Goal: Contribute content: Contribute content

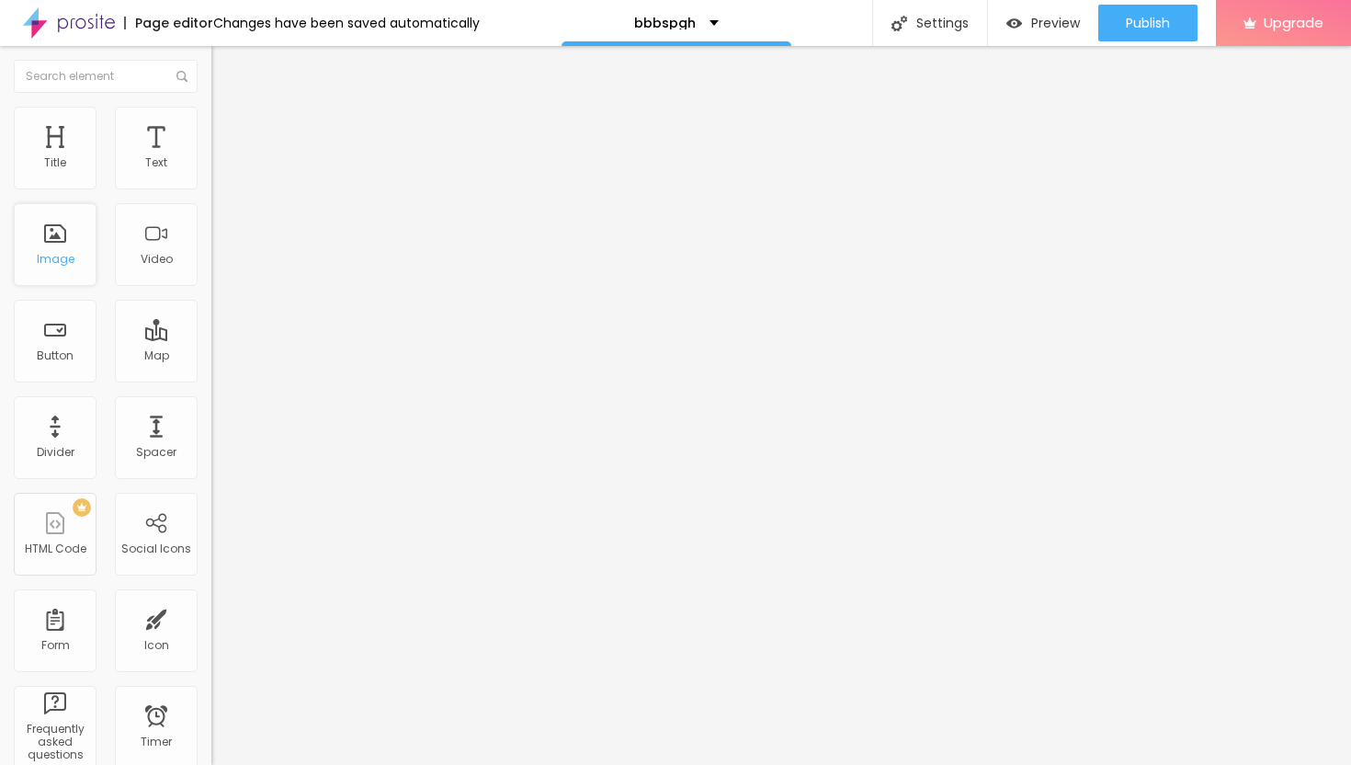
click at [57, 233] on div "Image" at bounding box center [55, 244] width 83 height 83
click at [82, 246] on div "Image" at bounding box center [55, 244] width 83 height 83
click at [211, 58] on button "Edit Coluna" at bounding box center [316, 67] width 211 height 42
click at [211, 158] on span "Add image" at bounding box center [248, 150] width 75 height 16
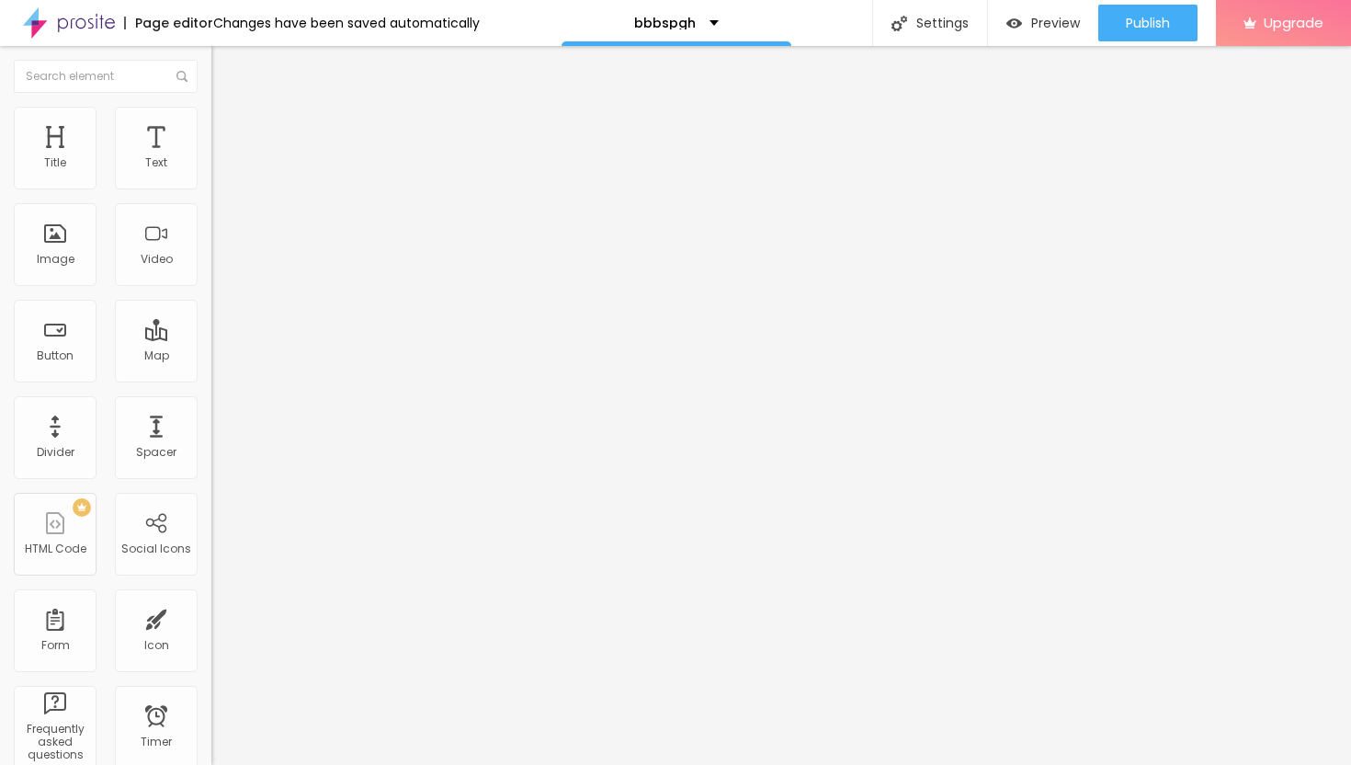
click at [211, 264] on div "Align" at bounding box center [316, 236] width 211 height 55
click at [228, 124] on span "Style" at bounding box center [241, 119] width 27 height 16
type input "35"
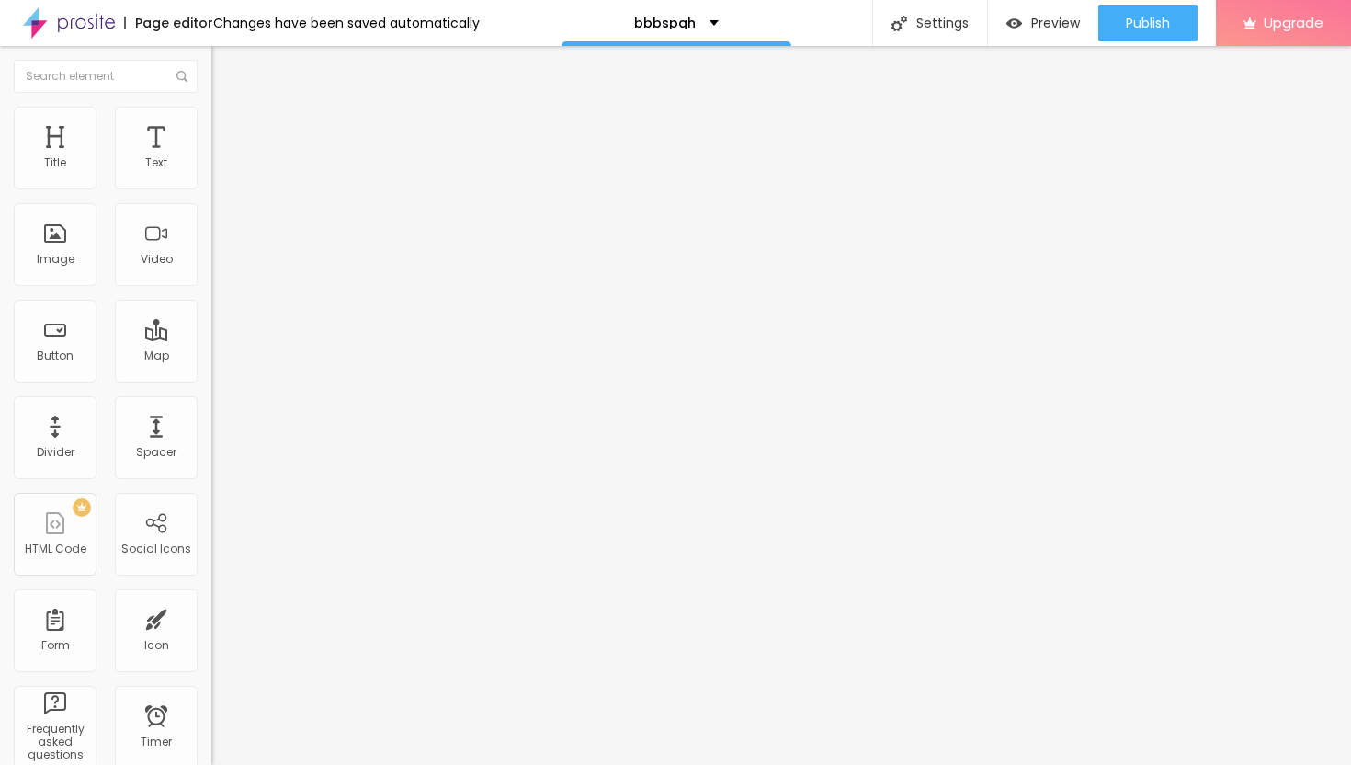
type input "35"
click at [211, 188] on input "range" at bounding box center [270, 181] width 119 height 15
type input "20"
click at [211, 188] on input "range" at bounding box center [270, 181] width 119 height 15
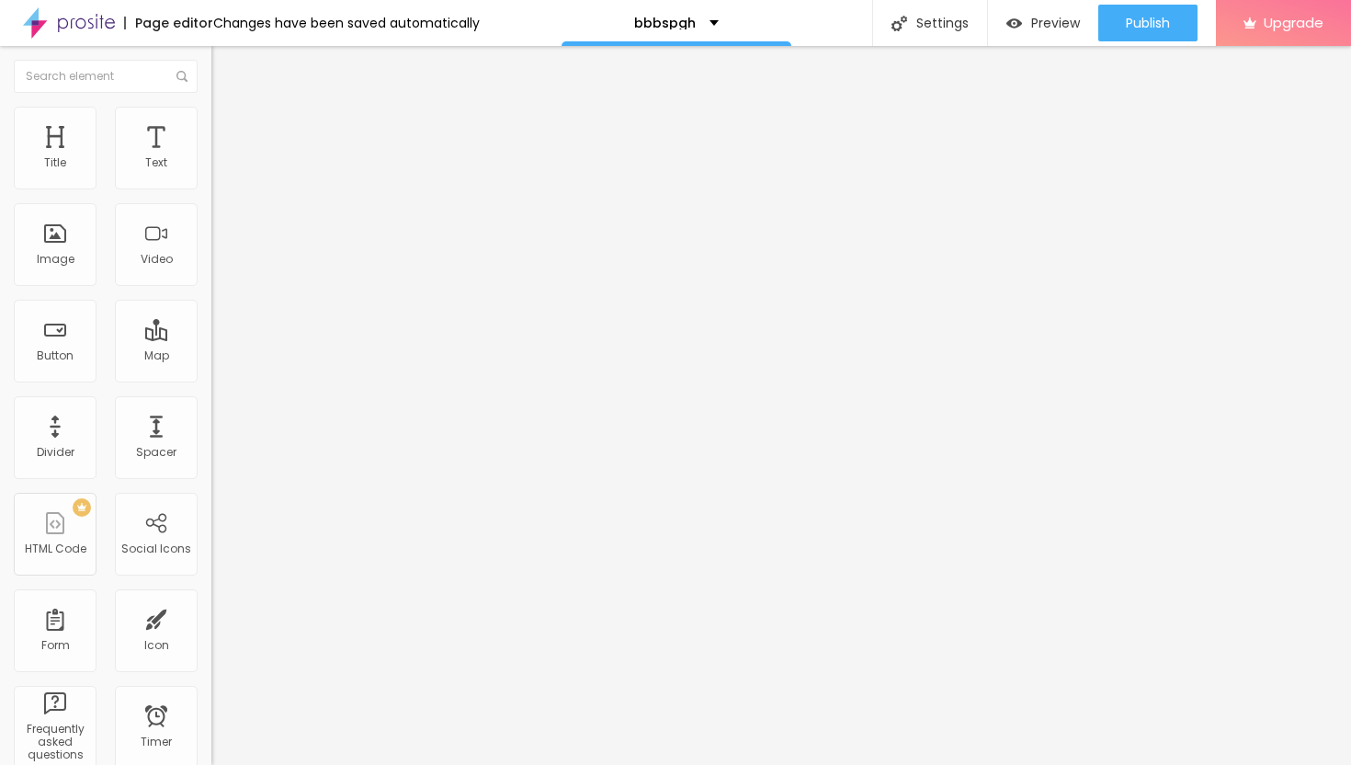
click at [211, 156] on div "Change image" at bounding box center [316, 149] width 211 height 13
click at [211, 158] on span "Change image" at bounding box center [260, 150] width 98 height 16
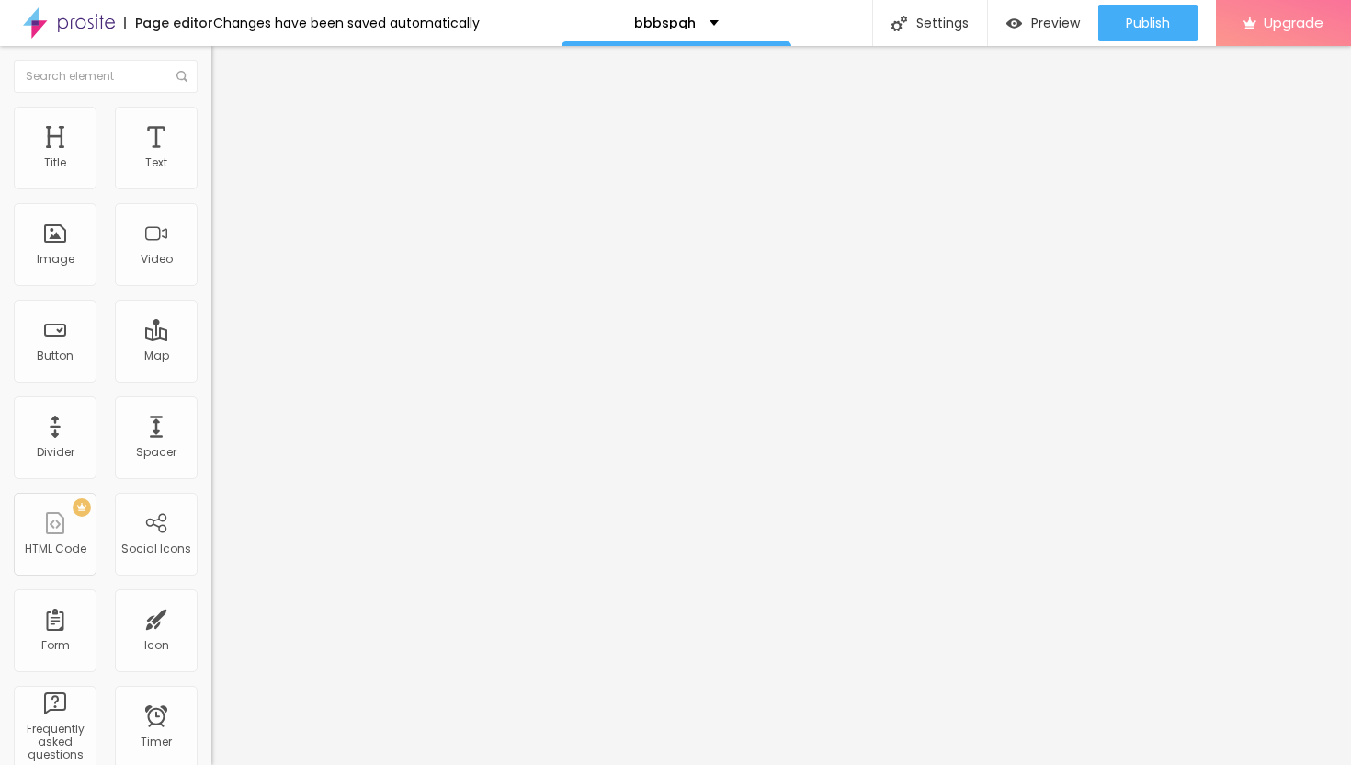
click at [228, 127] on span "Style" at bounding box center [241, 119] width 27 height 16
click at [228, 108] on span "Content" at bounding box center [250, 101] width 45 height 16
click at [211, 156] on div "Change image" at bounding box center [316, 149] width 211 height 13
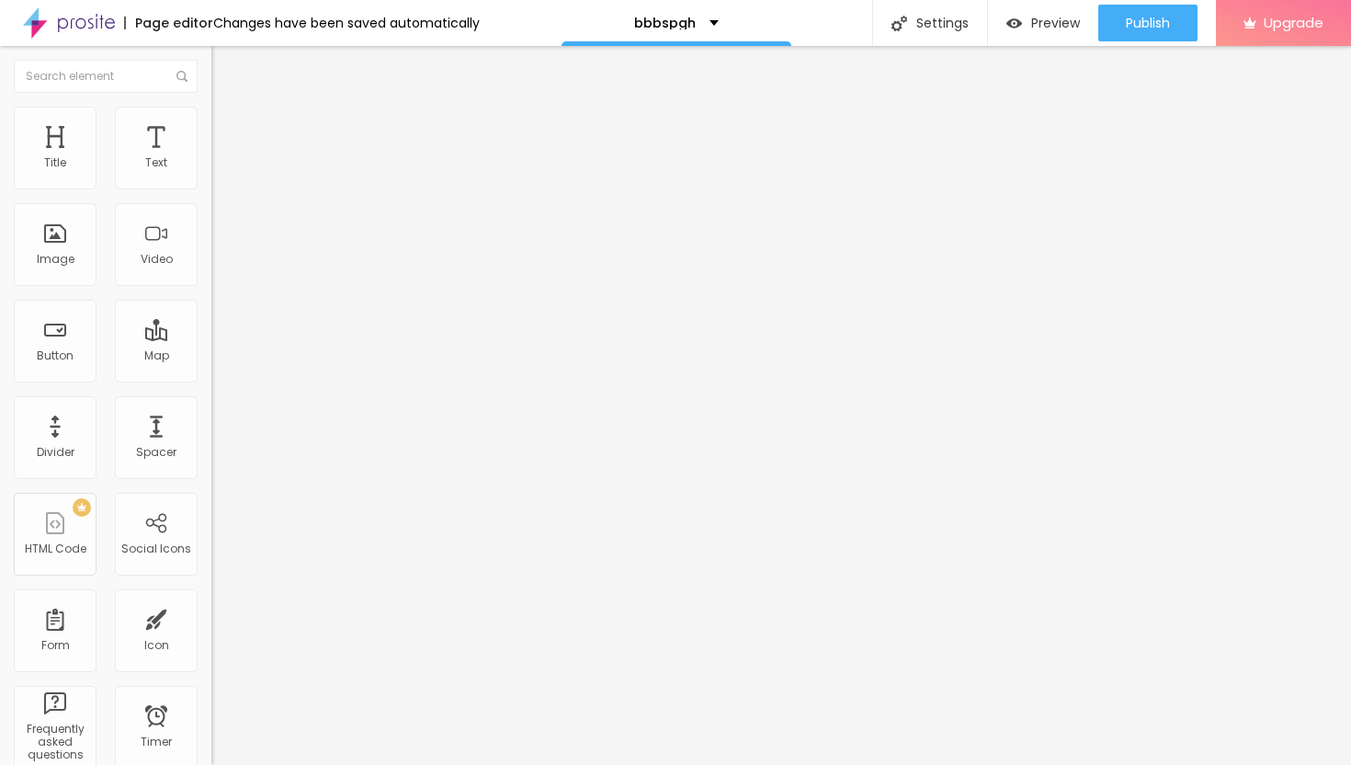
click at [211, 158] on span "Change image" at bounding box center [260, 150] width 98 height 16
click at [154, 150] on div "Text" at bounding box center [156, 148] width 83 height 83
drag, startPoint x: 104, startPoint y: 205, endPoint x: 0, endPoint y: 190, distance: 104.9
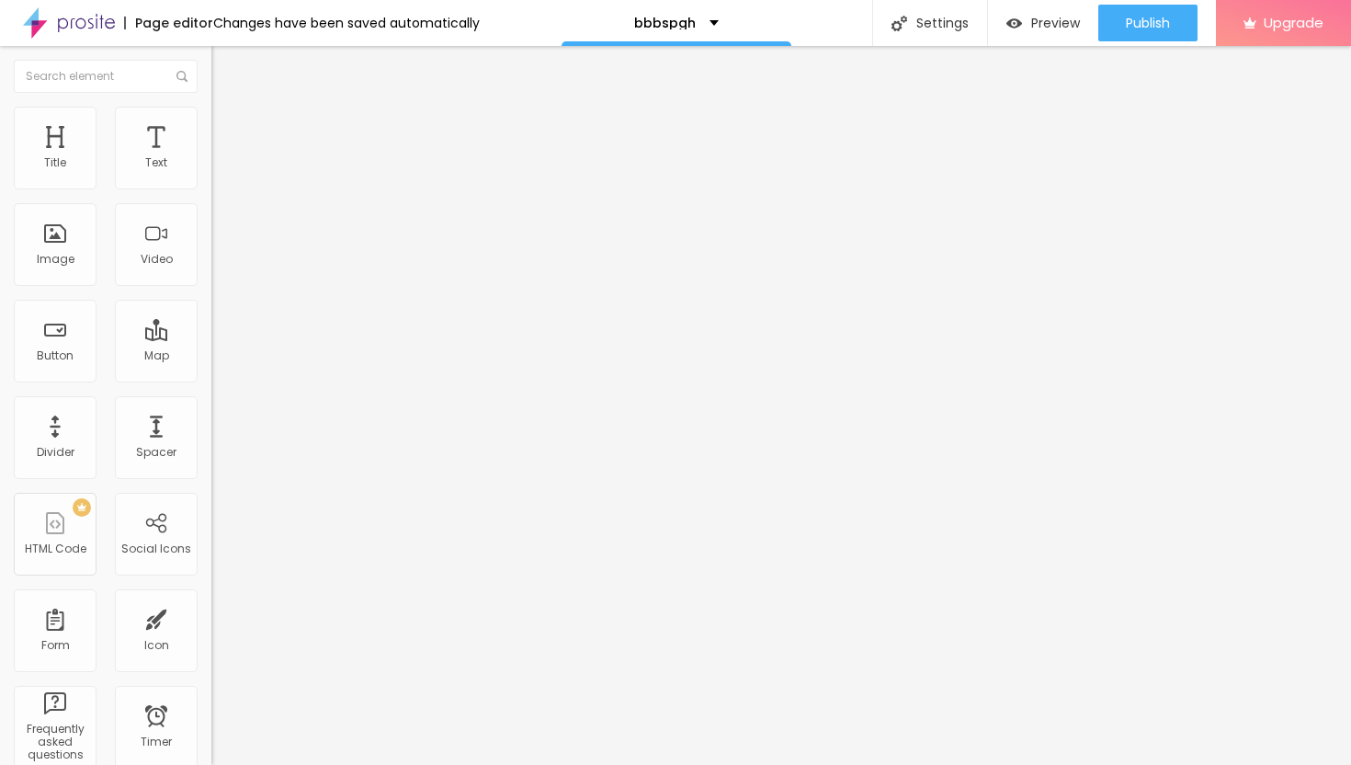
click at [211, 190] on div "Text Click me Align Size Default Small Default Big Link URL https:// Open in ne…" at bounding box center [316, 276] width 211 height 267
click at [211, 173] on input "text" at bounding box center [321, 163] width 221 height 18
paste input "→ VIEW DOCUMENT HERE"
type input "→ VIEW DOCUMENT HERE"
click at [211, 379] on input "https://" at bounding box center [321, 369] width 221 height 18
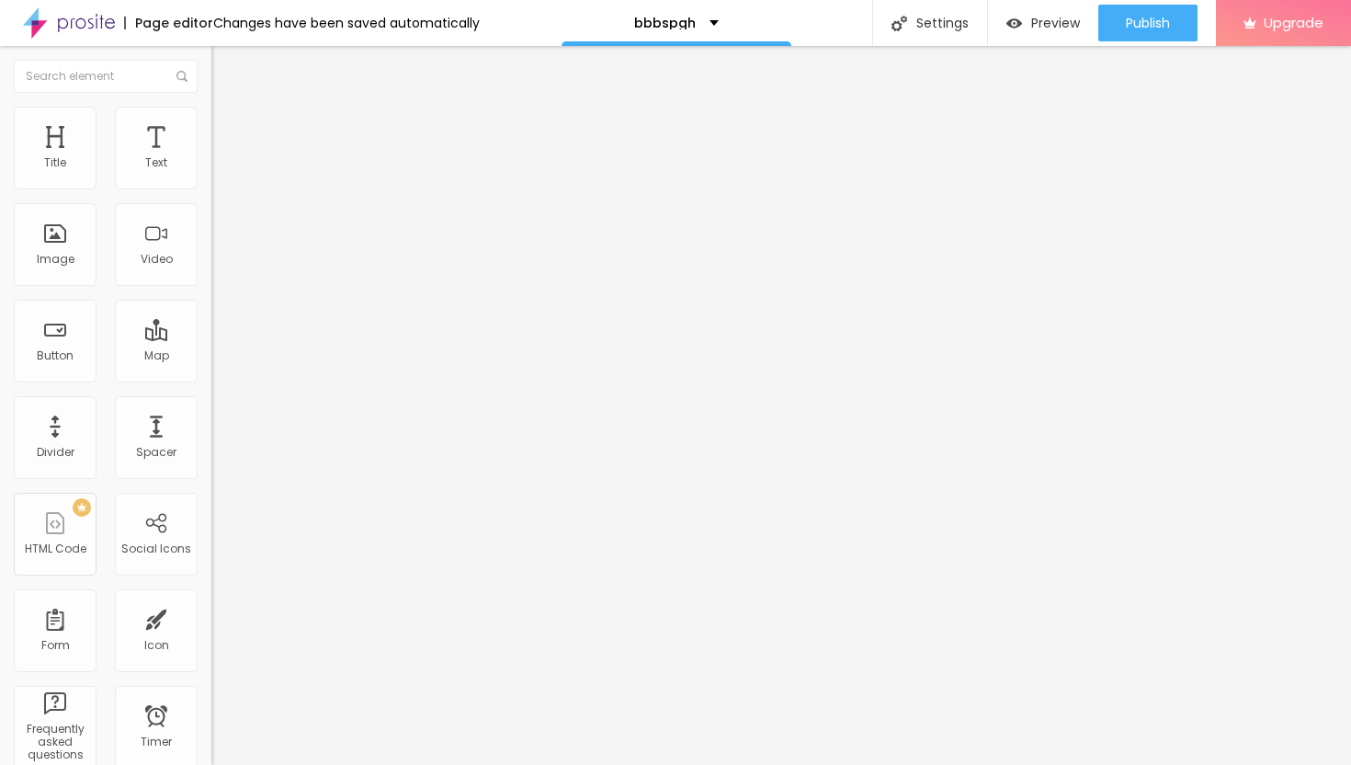
click at [211, 372] on input "https://" at bounding box center [321, 369] width 221 height 18
paste input "[DOMAIN_NAME][URL]"
type input "[URL][DOMAIN_NAME]"
click at [211, 120] on li "Advanced" at bounding box center [316, 116] width 211 height 18
type input "12"
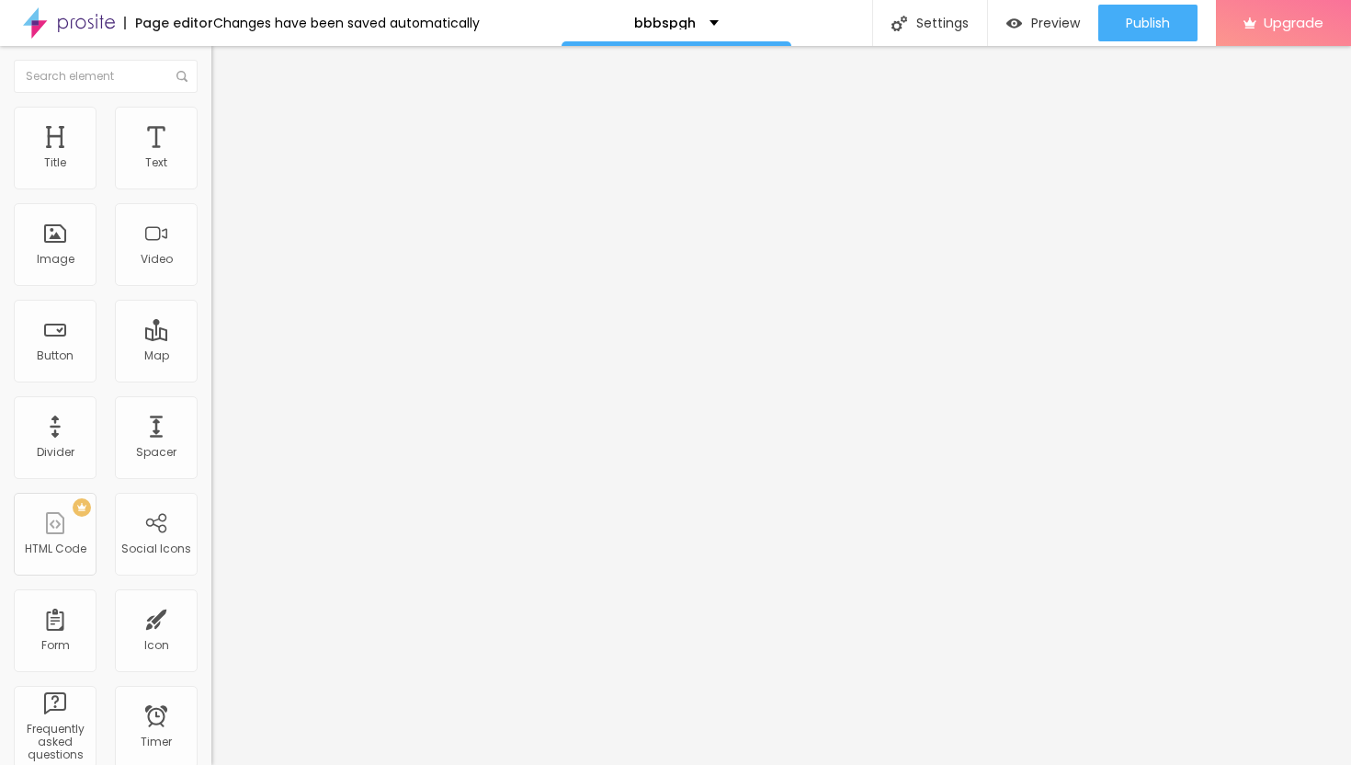
type input "12"
type input "13"
type input "14"
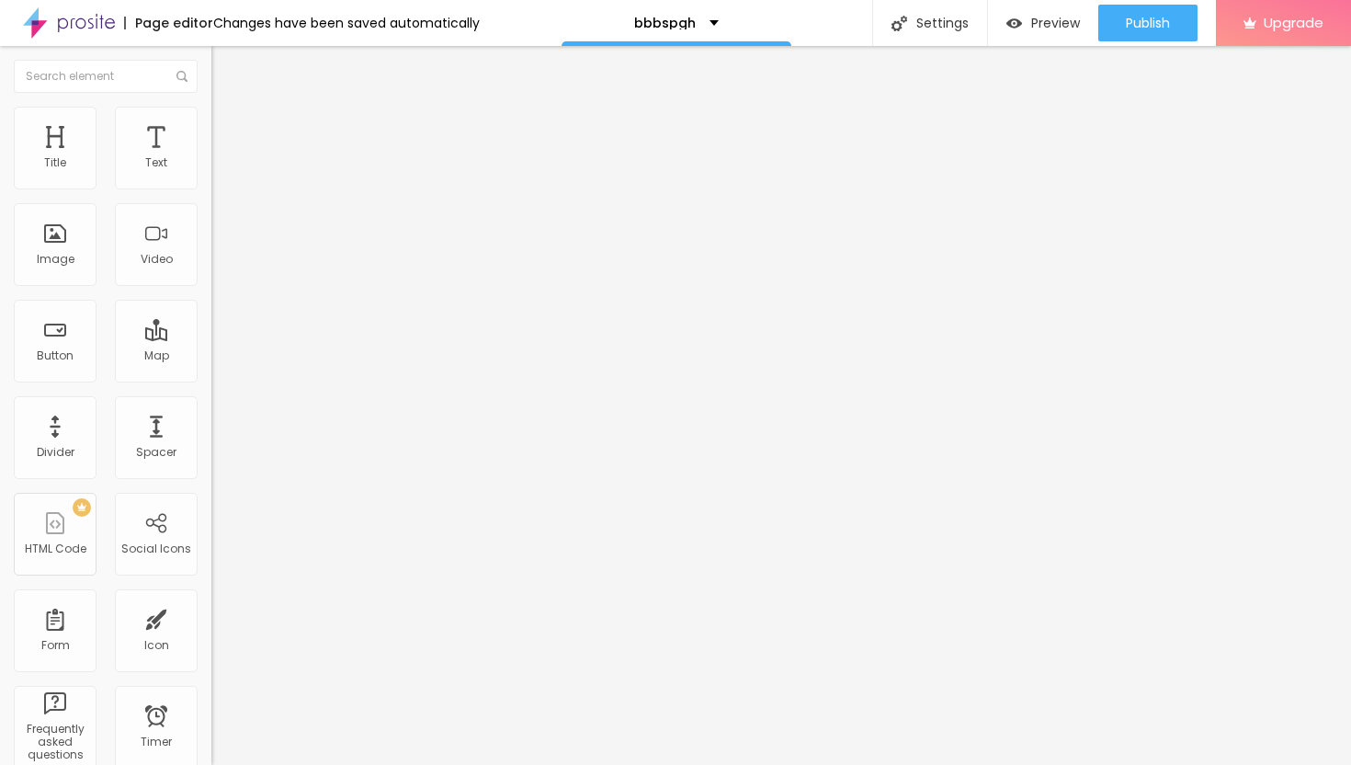
type input "15"
type input "17"
type input "18"
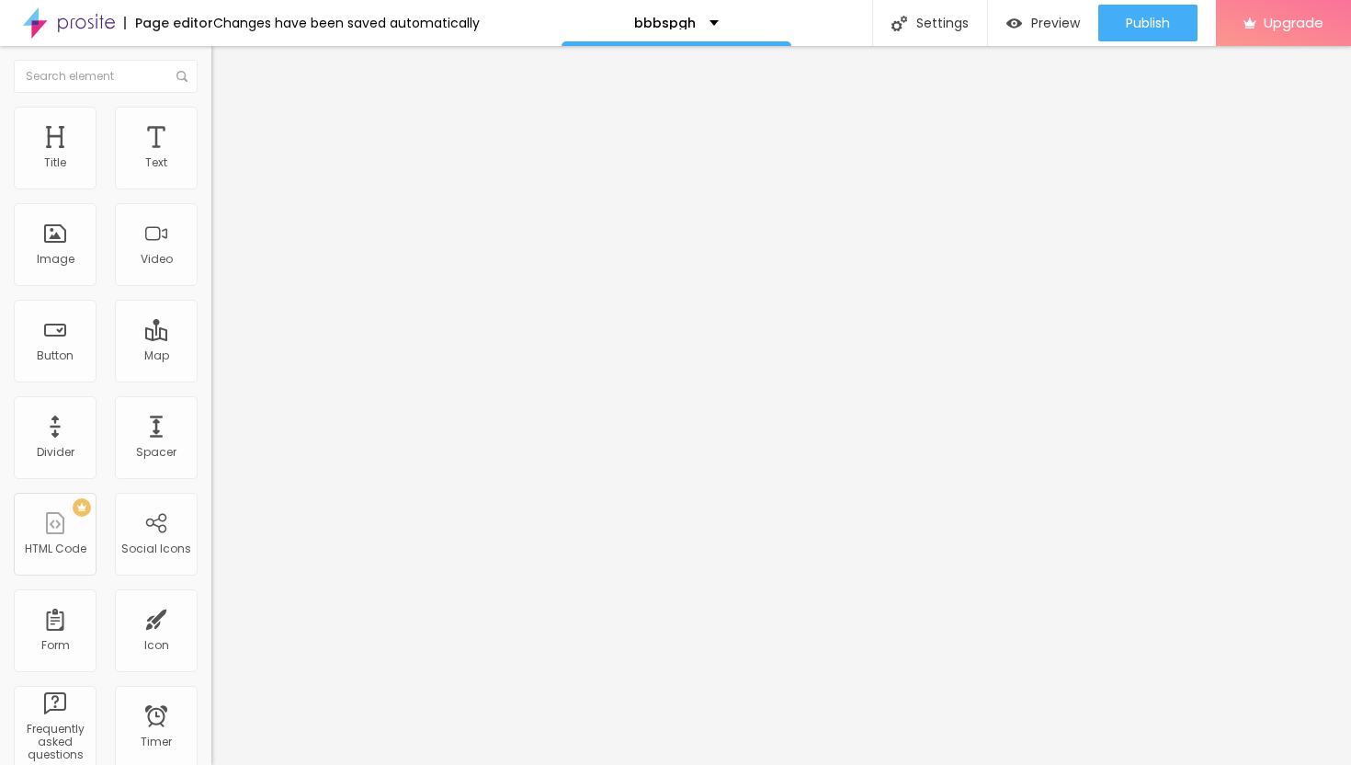
type input "18"
type input "20"
type input "21"
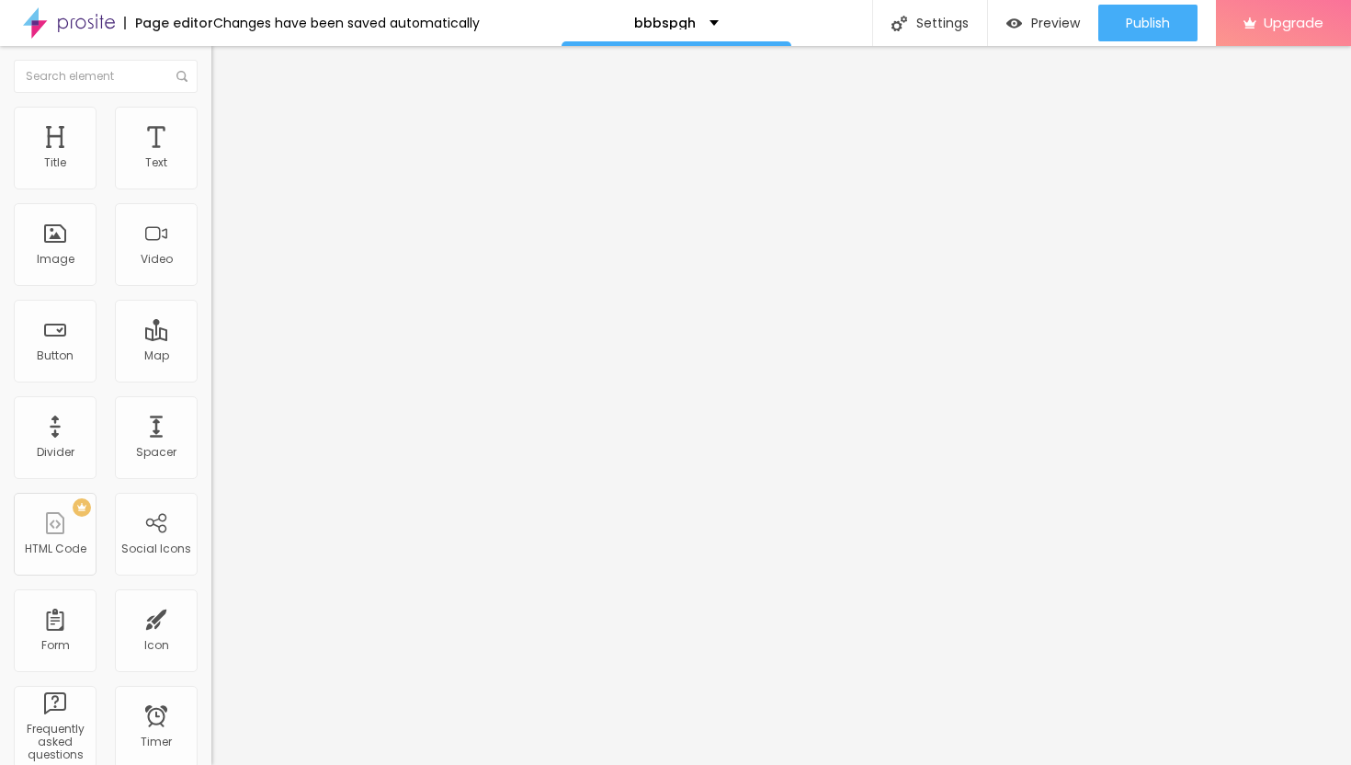
type input "23"
type input "25"
type input "26"
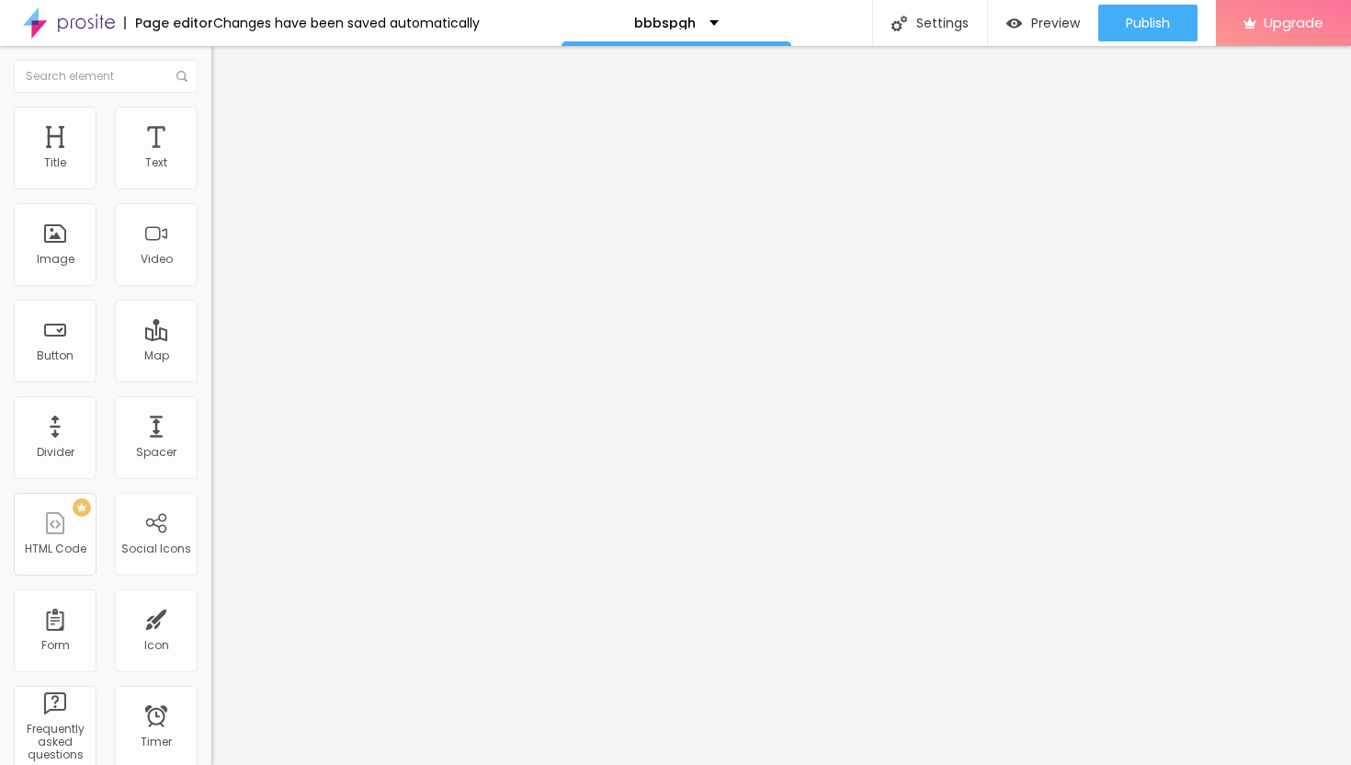
type input "26"
type input "27"
type input "28"
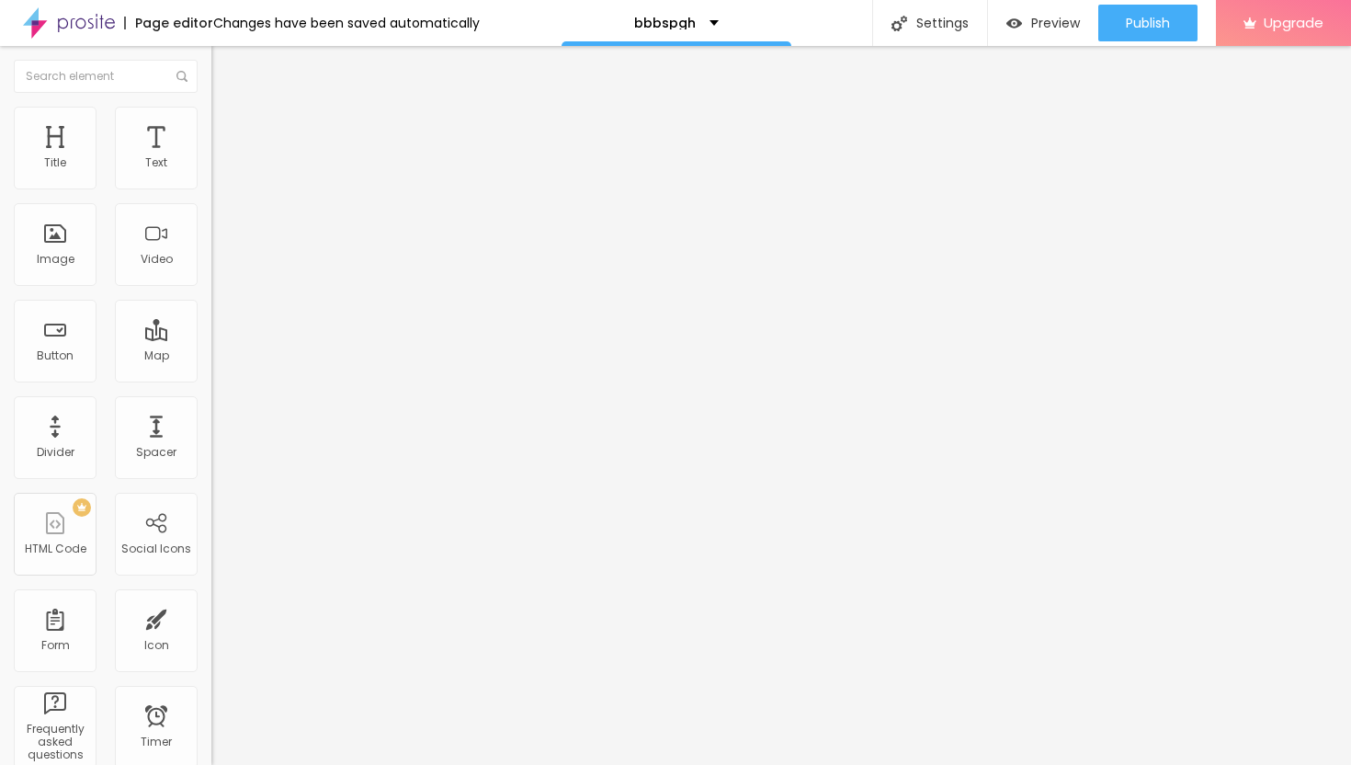
type input "29"
type input "30"
type input "31"
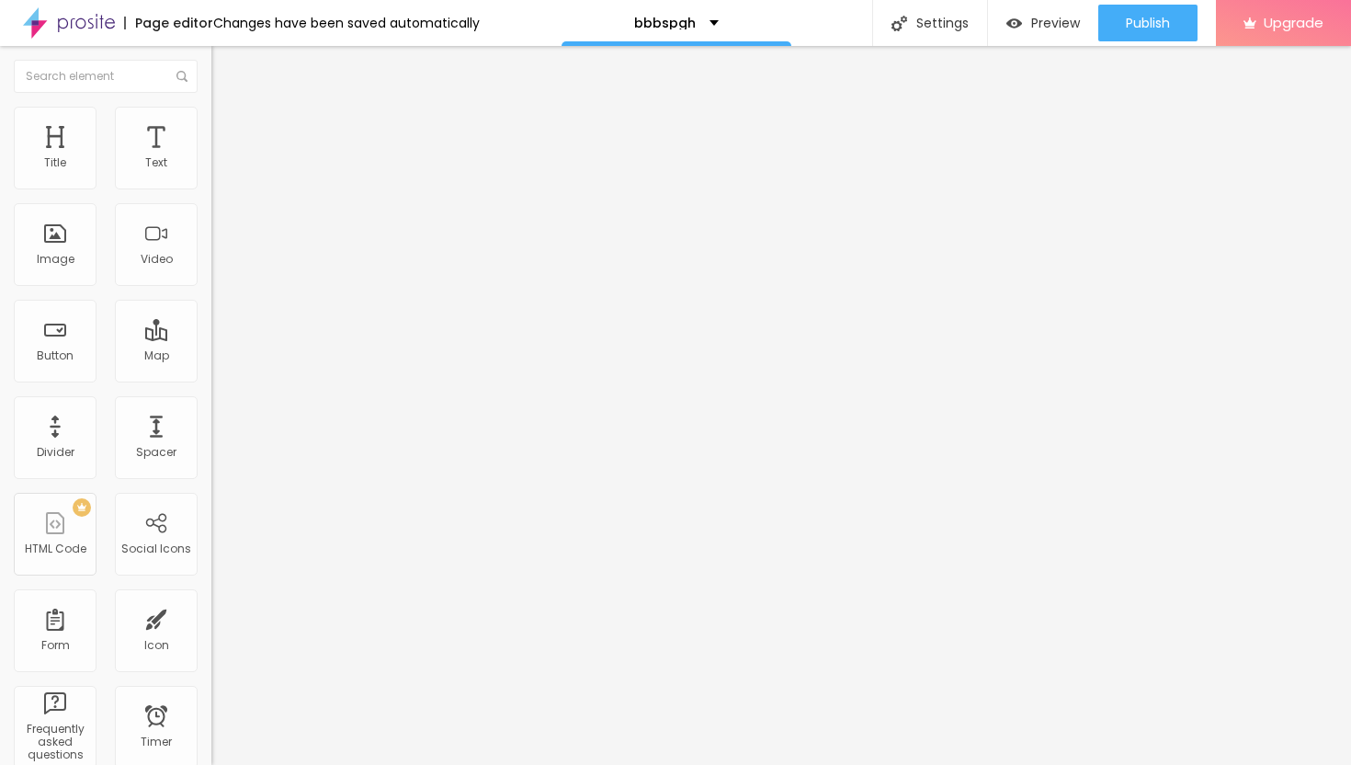
type input "31"
type input "32"
type input "33"
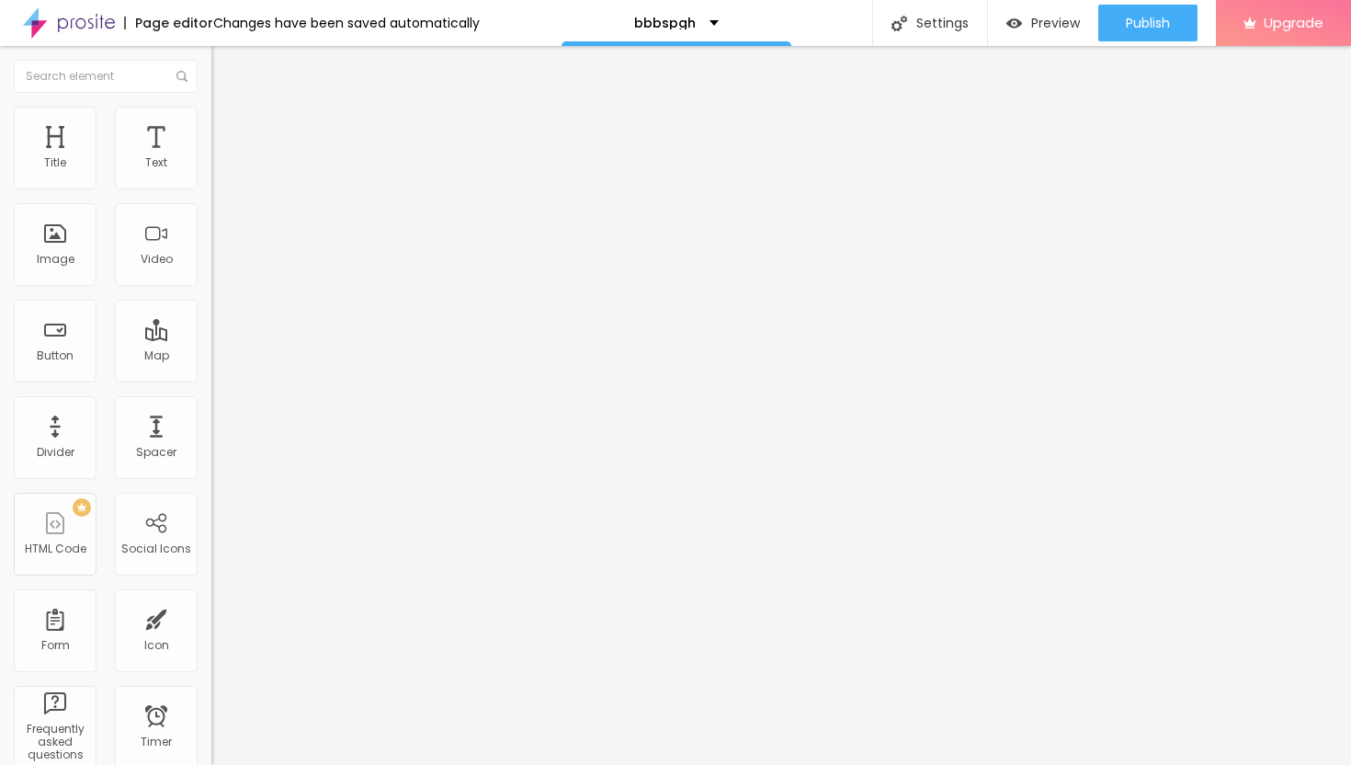
type input "34"
type input "35"
type input "36"
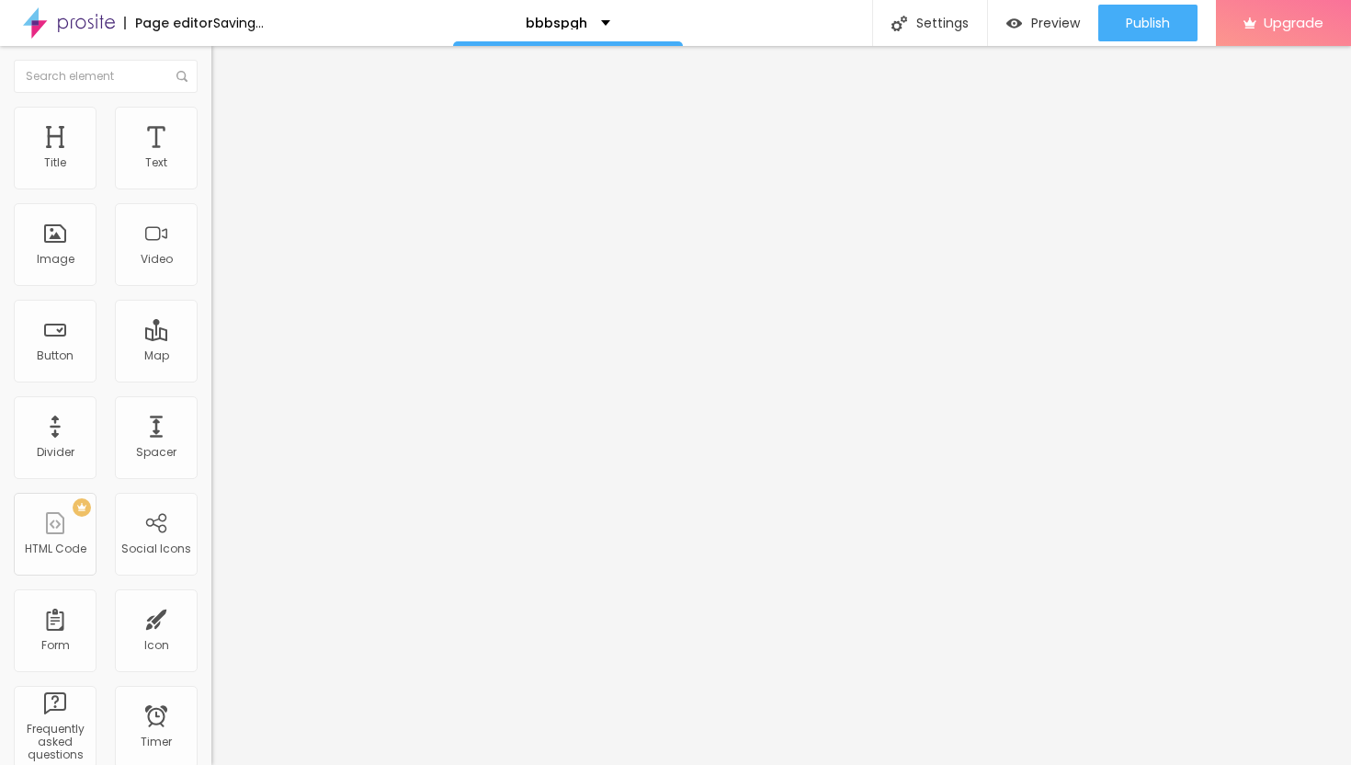
type input "36"
type input "37"
type input "38"
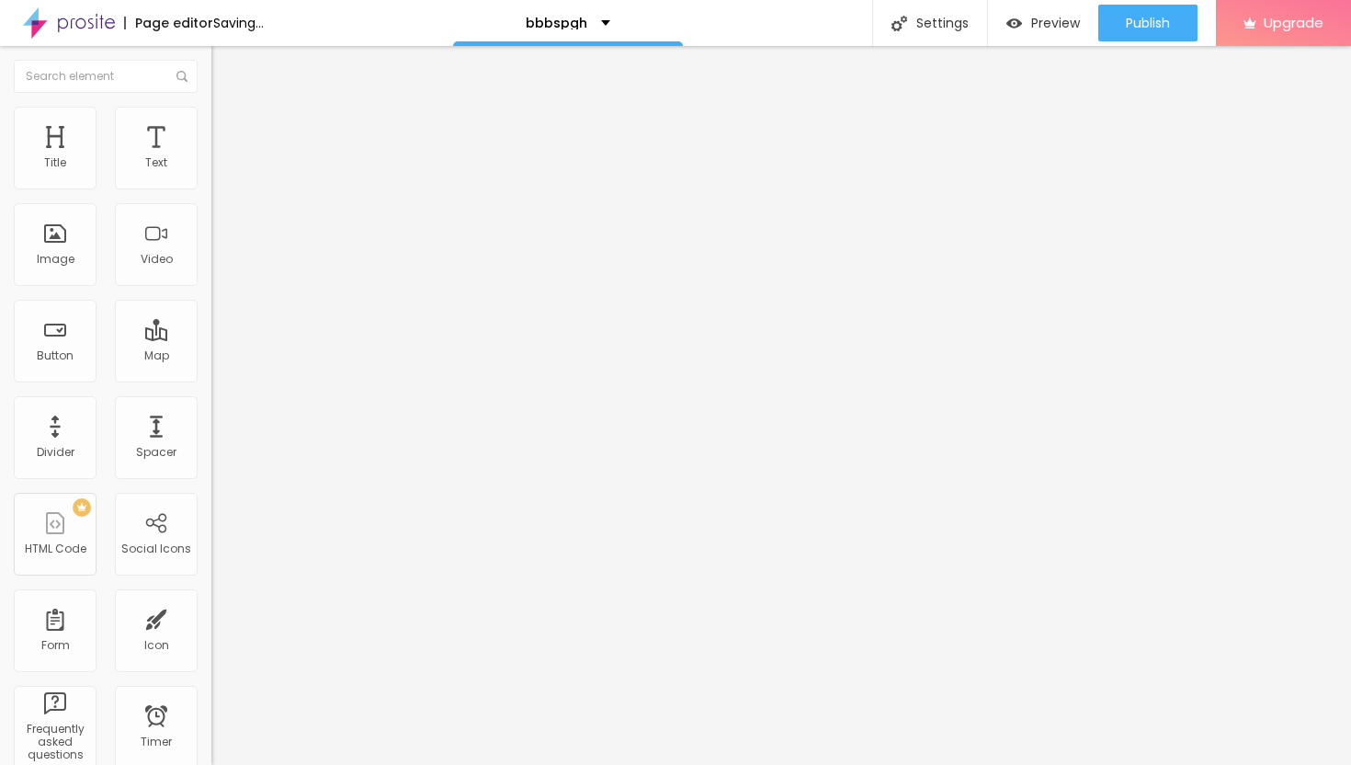
type input "39"
type input "40"
type input "41"
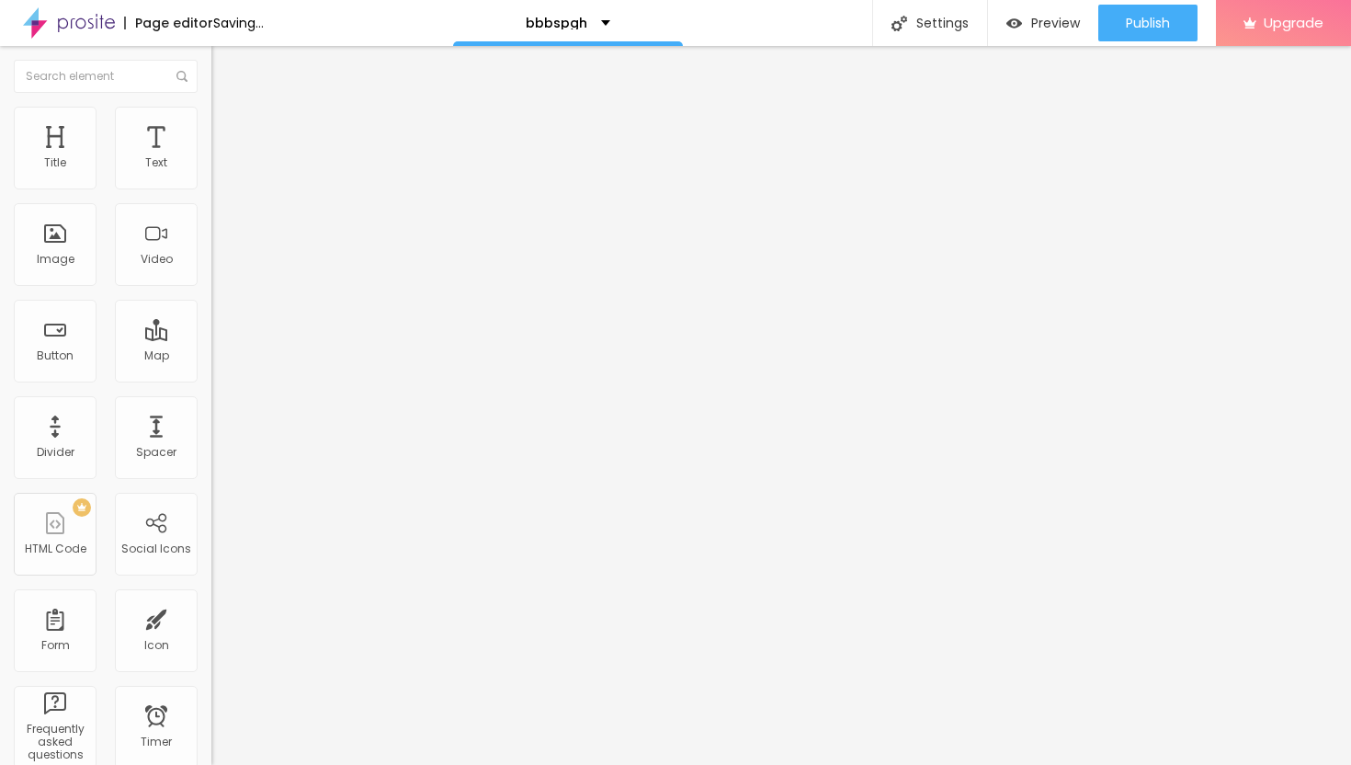
type input "41"
type input "42"
type input "43"
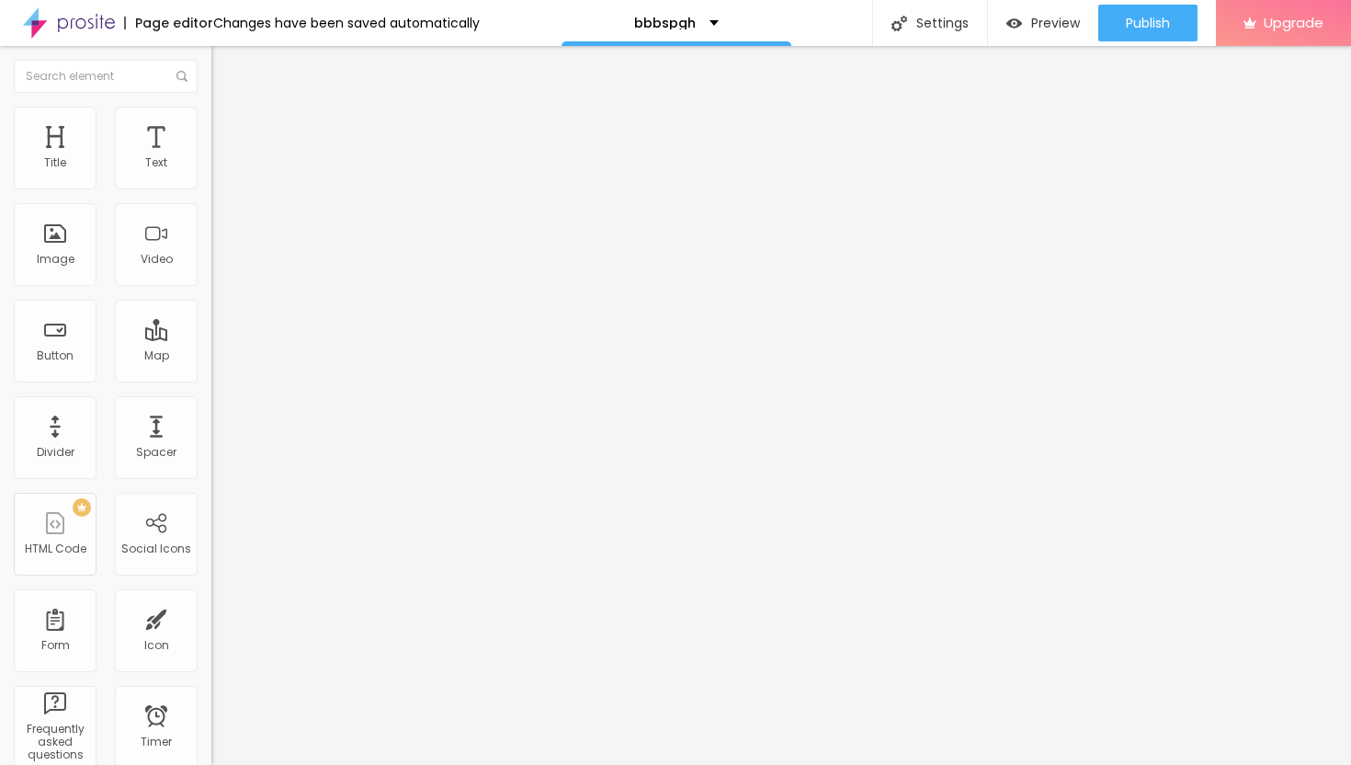
type input "44"
type input "45"
type input "46"
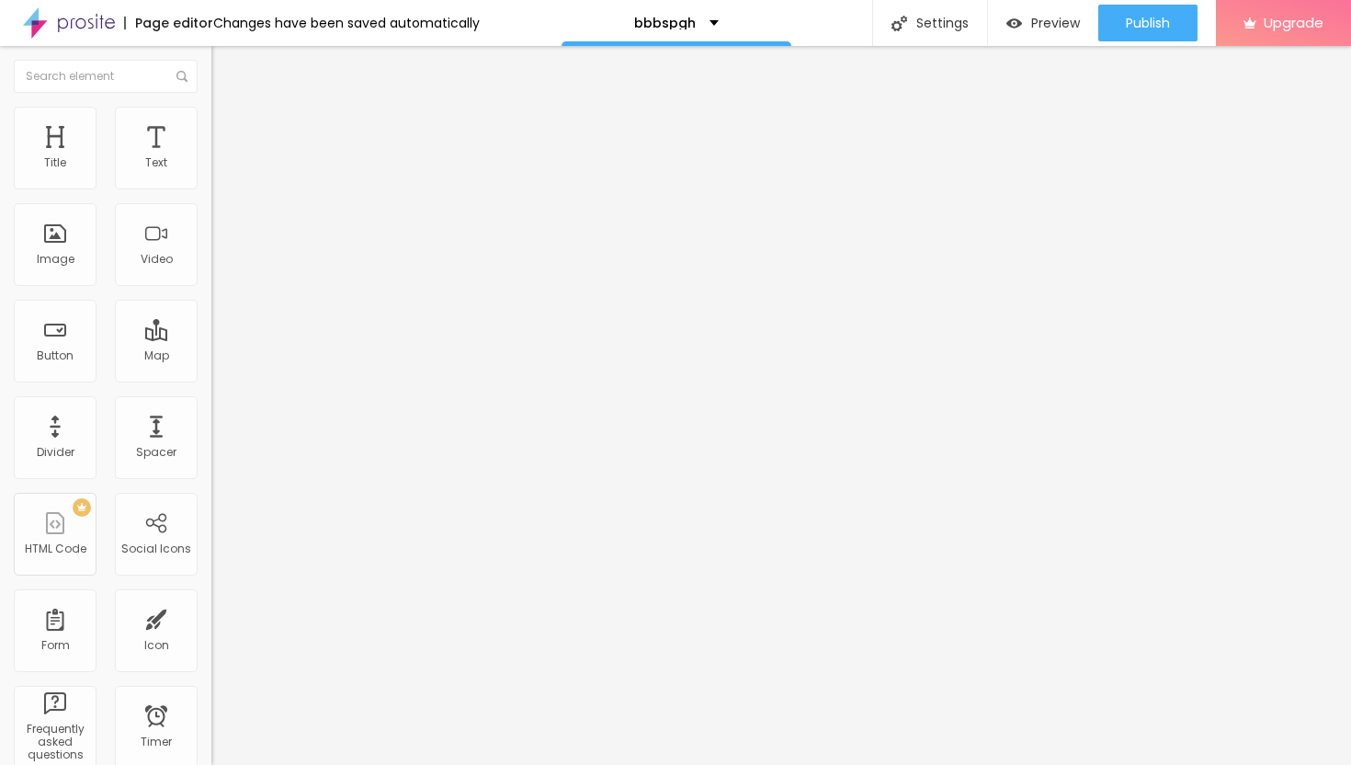
type input "46"
type input "47"
type input "48"
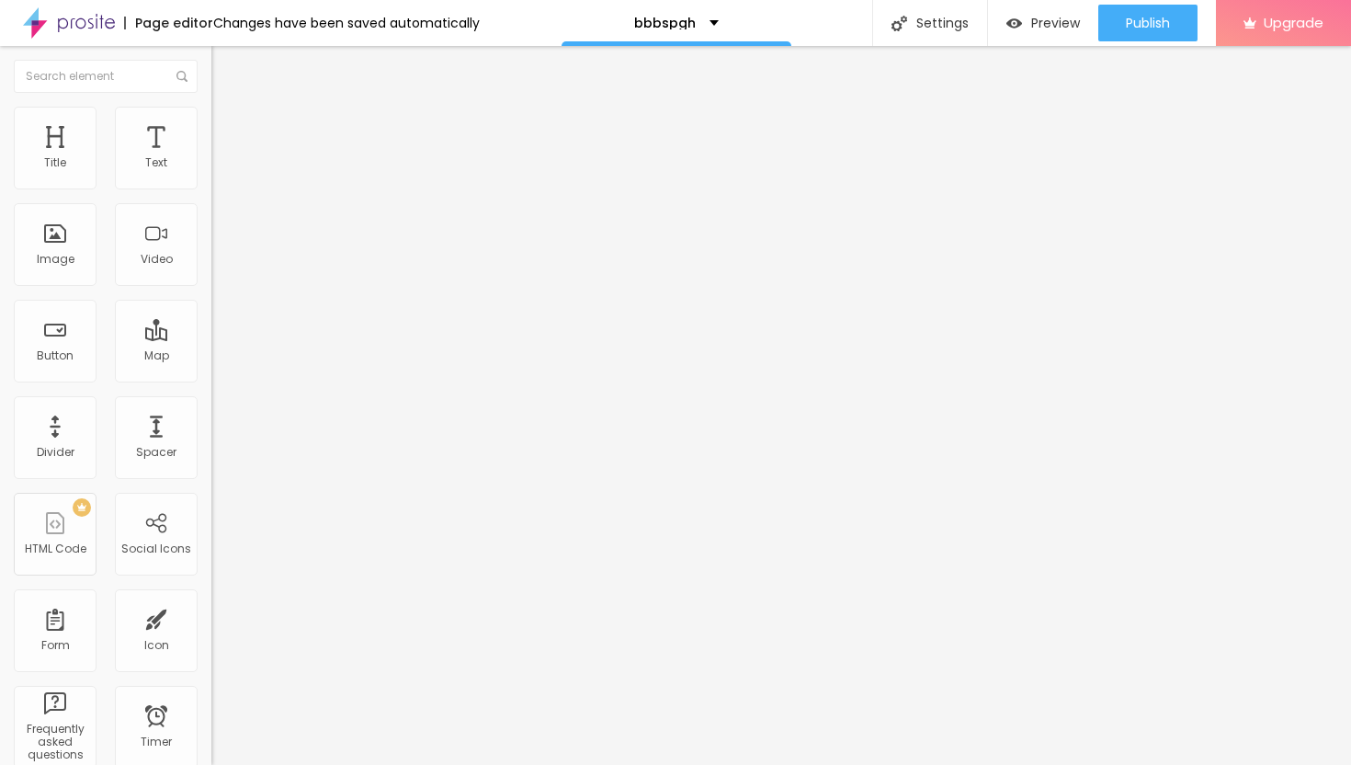
type input "49"
type input "50"
type input "51"
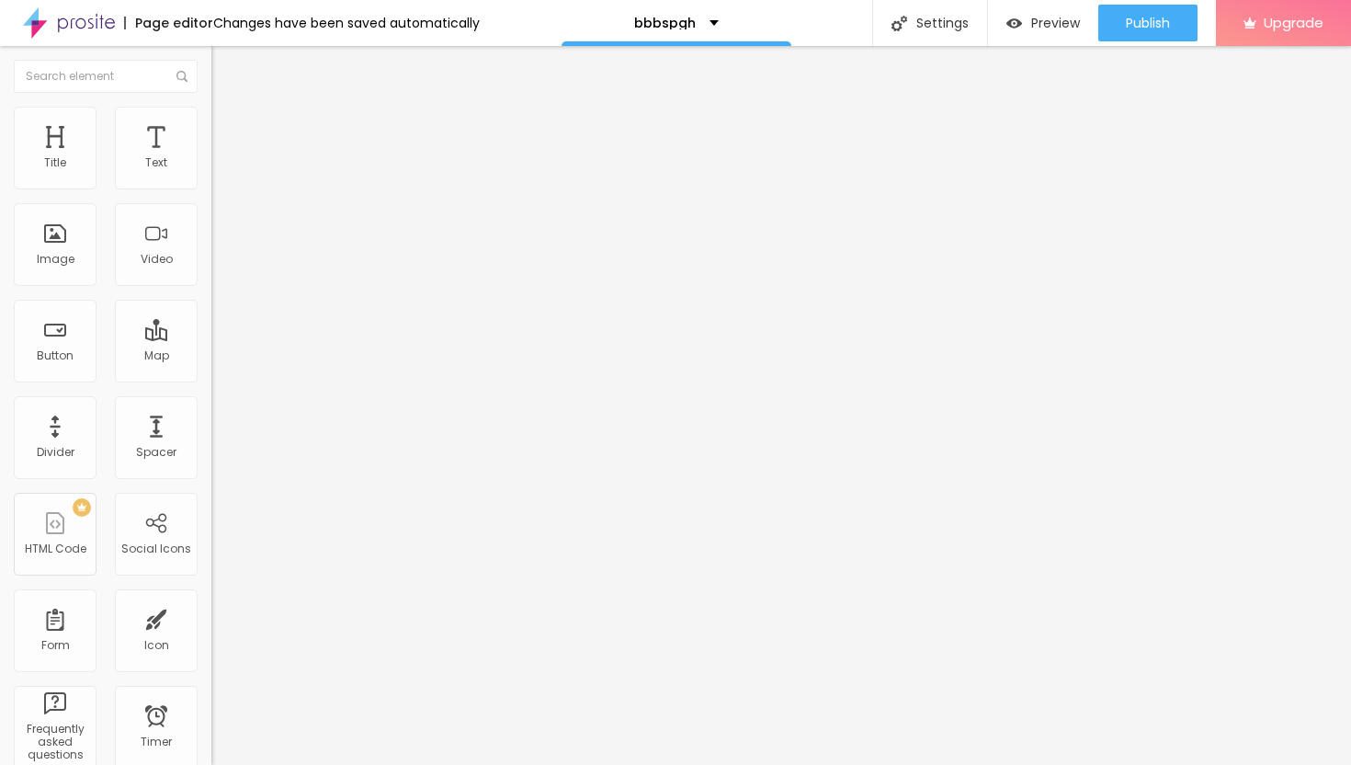
type input "51"
type input "52"
type input "53"
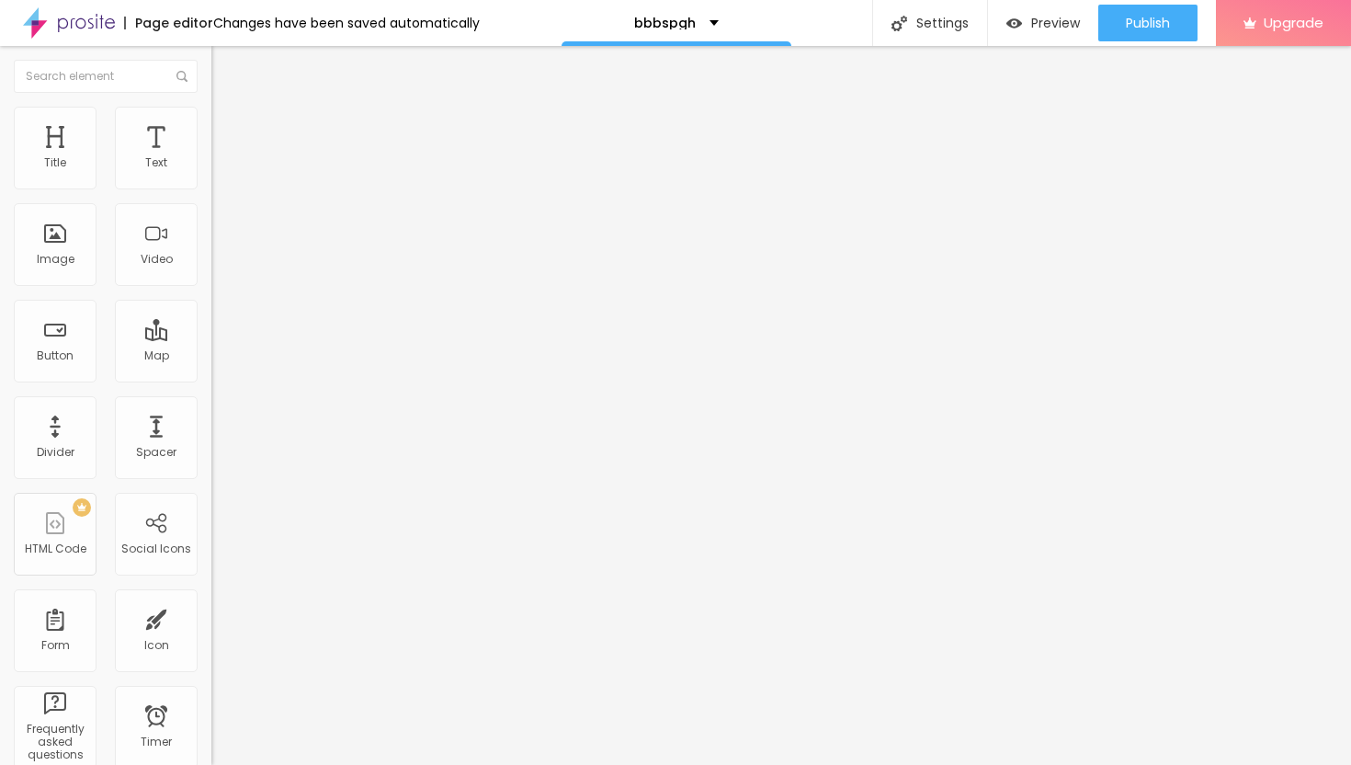
type input "52"
type input "51"
type input "50"
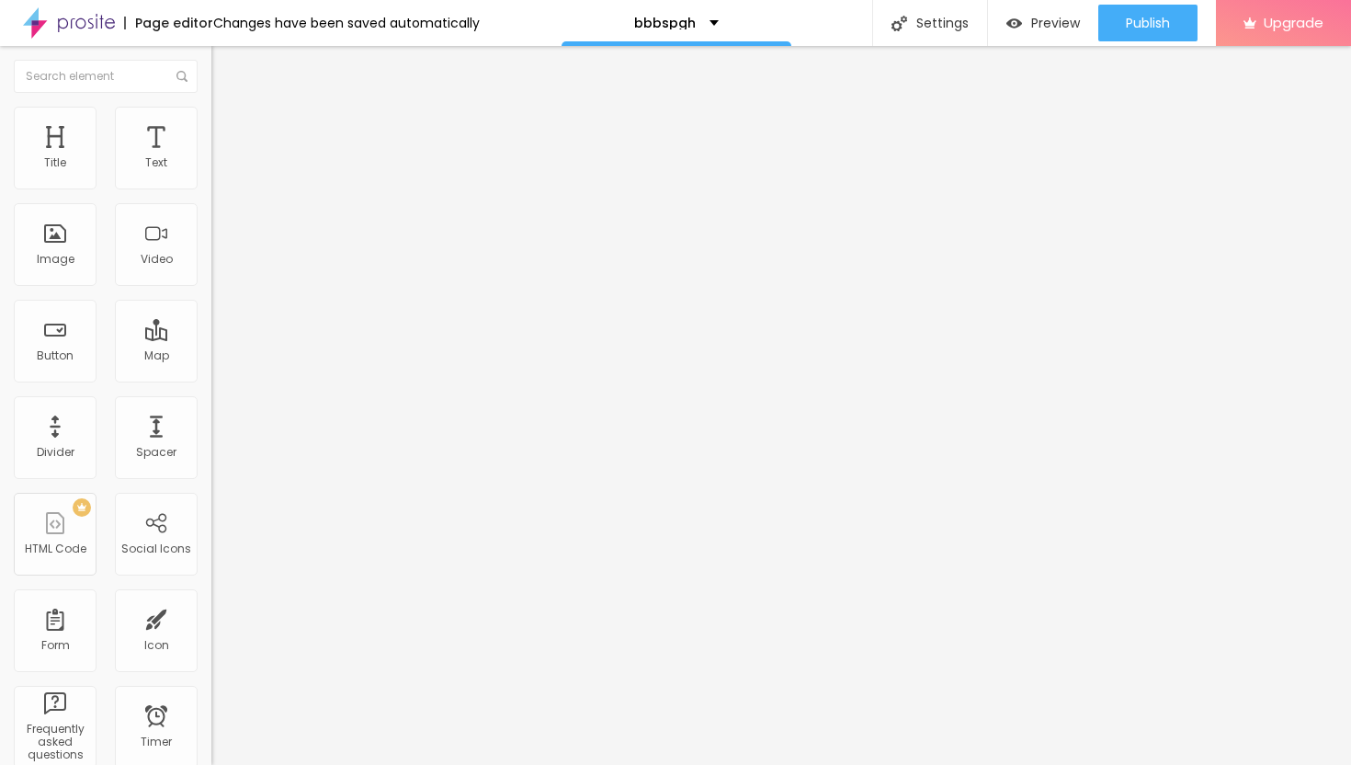
type input "50"
type input "49"
type input "48"
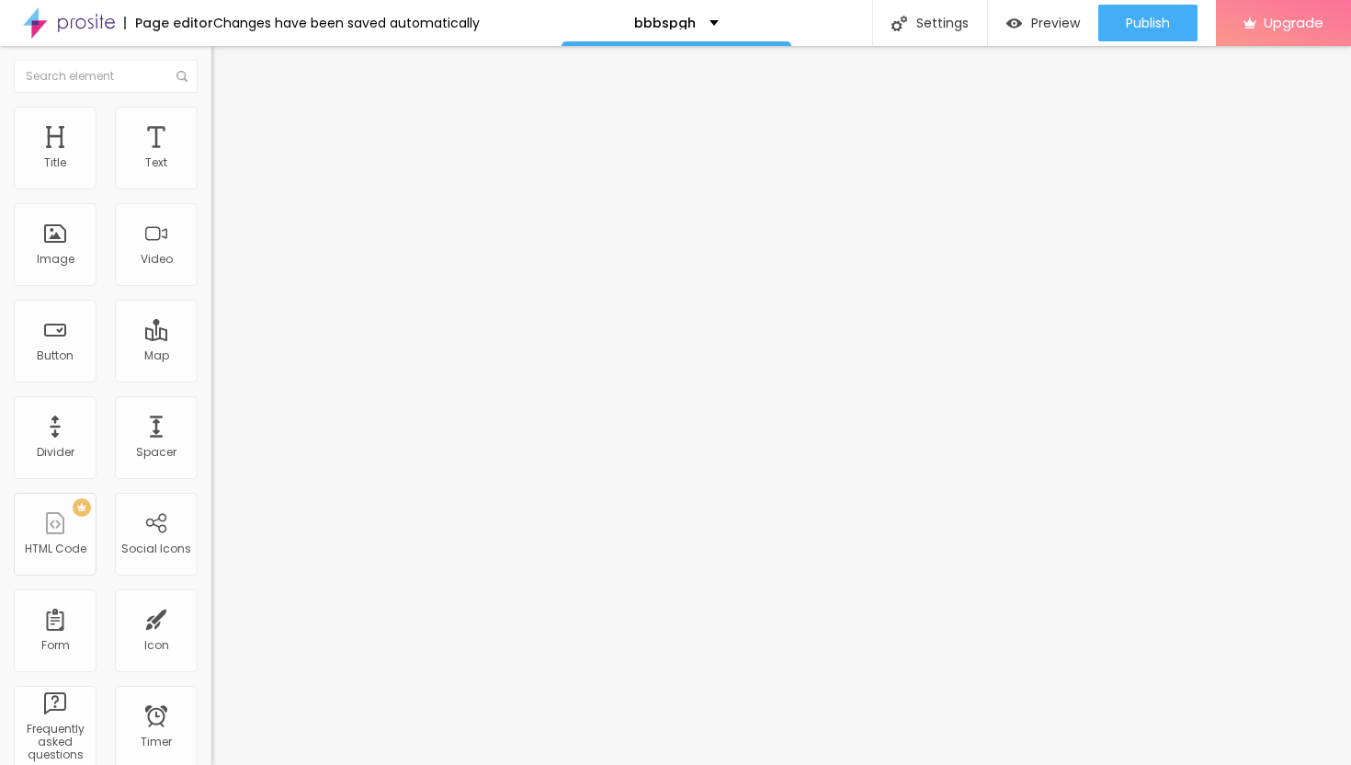
type input "47"
type input "46"
type input "45"
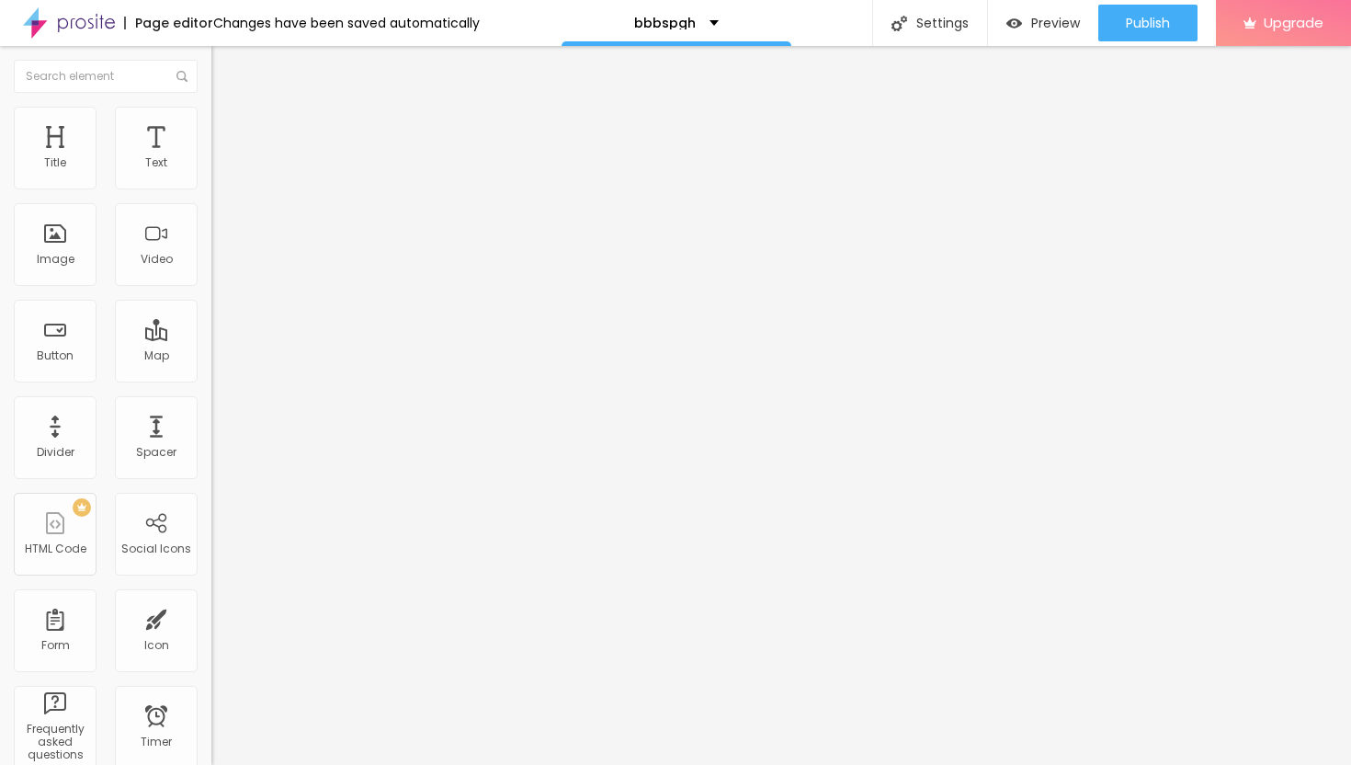
type input "45"
type input "44"
type input "43"
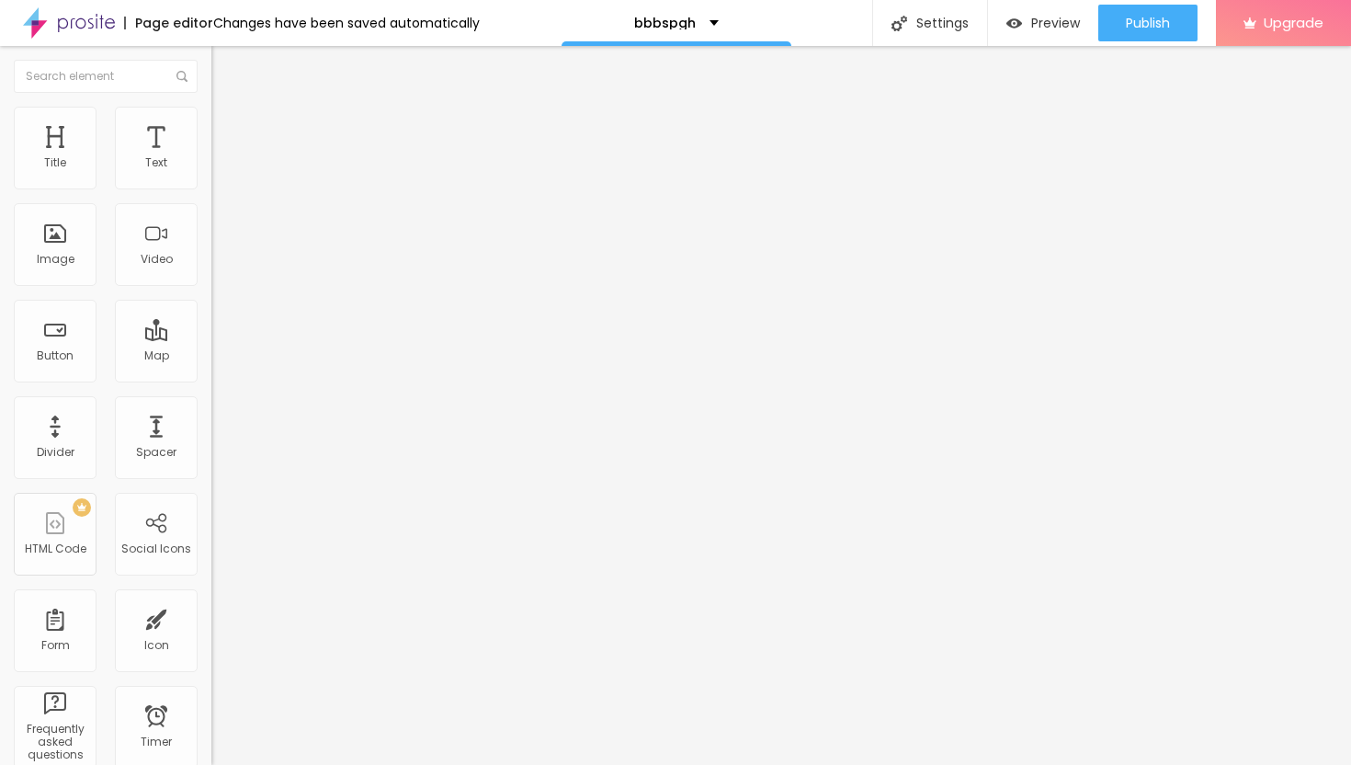
type input "42"
type input "41"
type input "40"
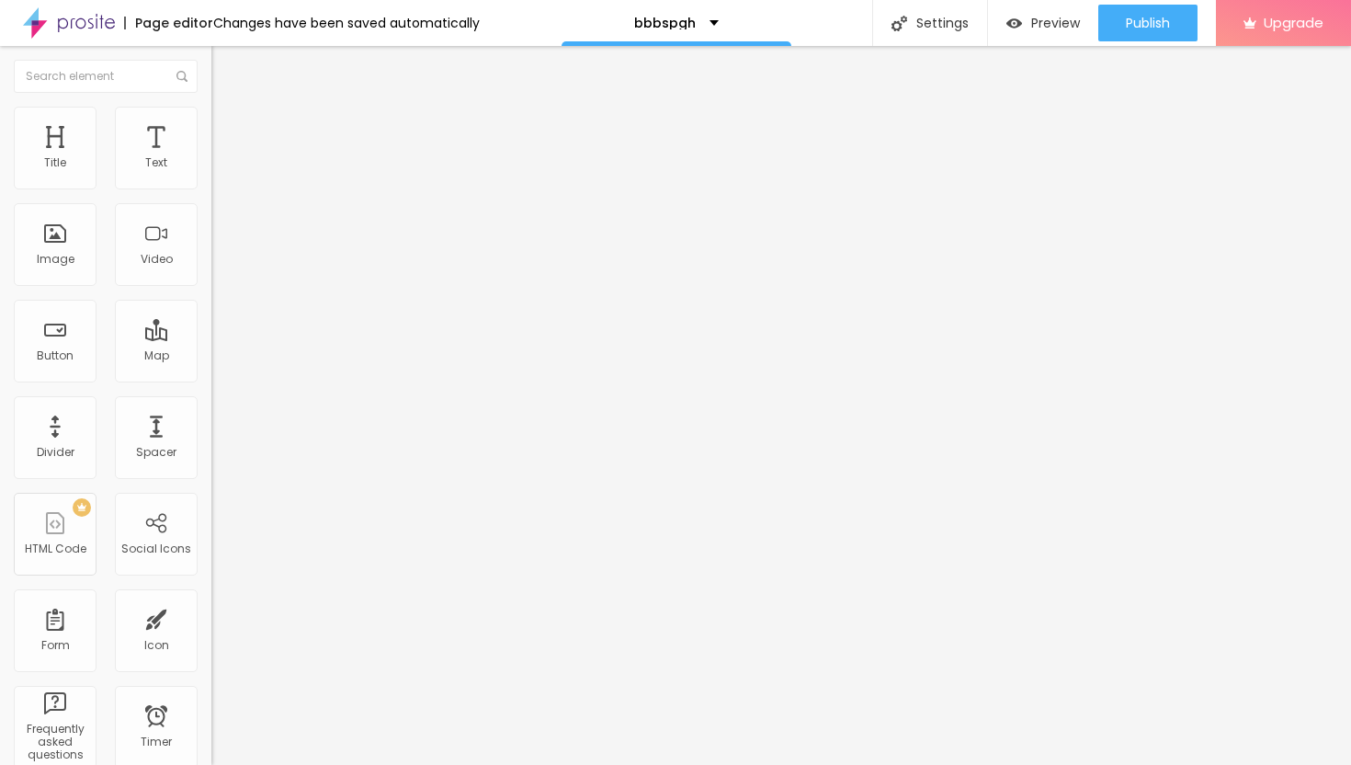
type input "40"
type input "39"
type input "38"
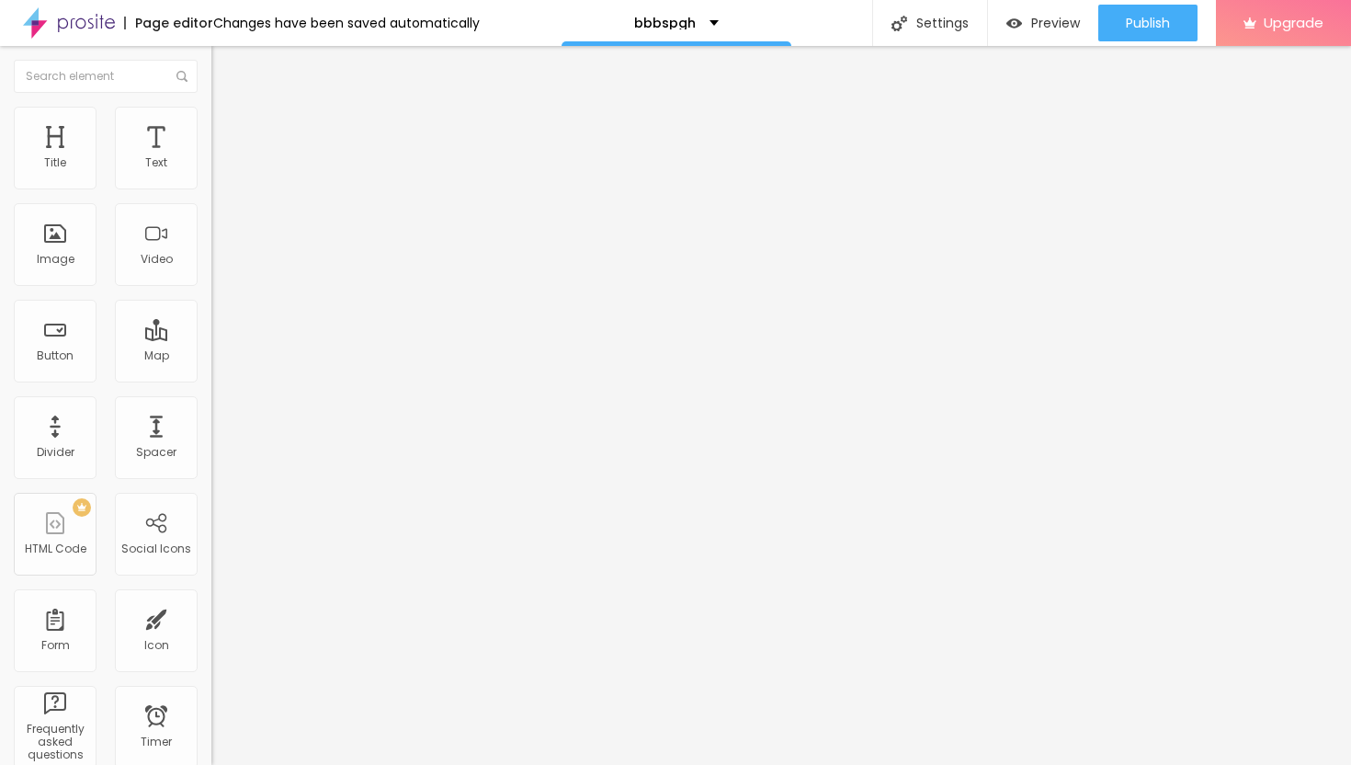
type input "37"
type input "36"
type input "35"
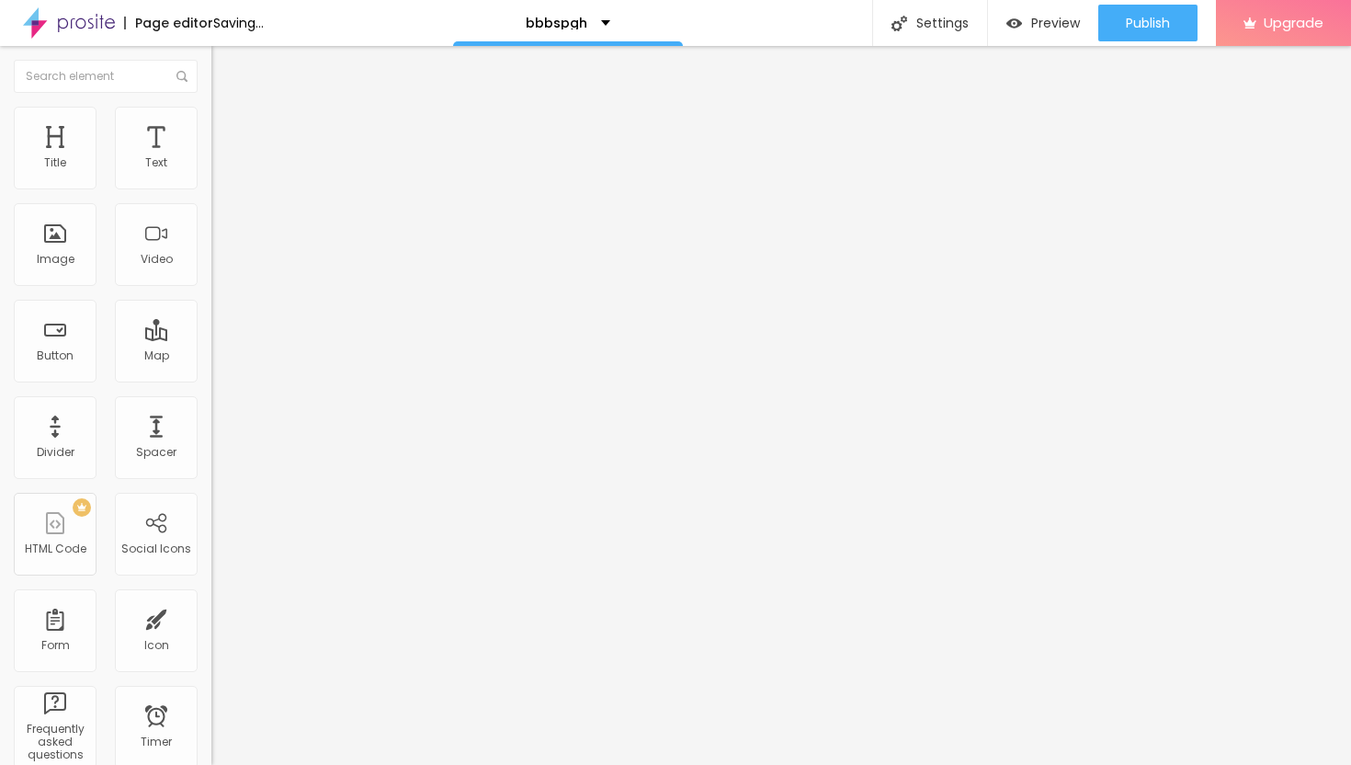
type input "35"
type input "34"
type input "33"
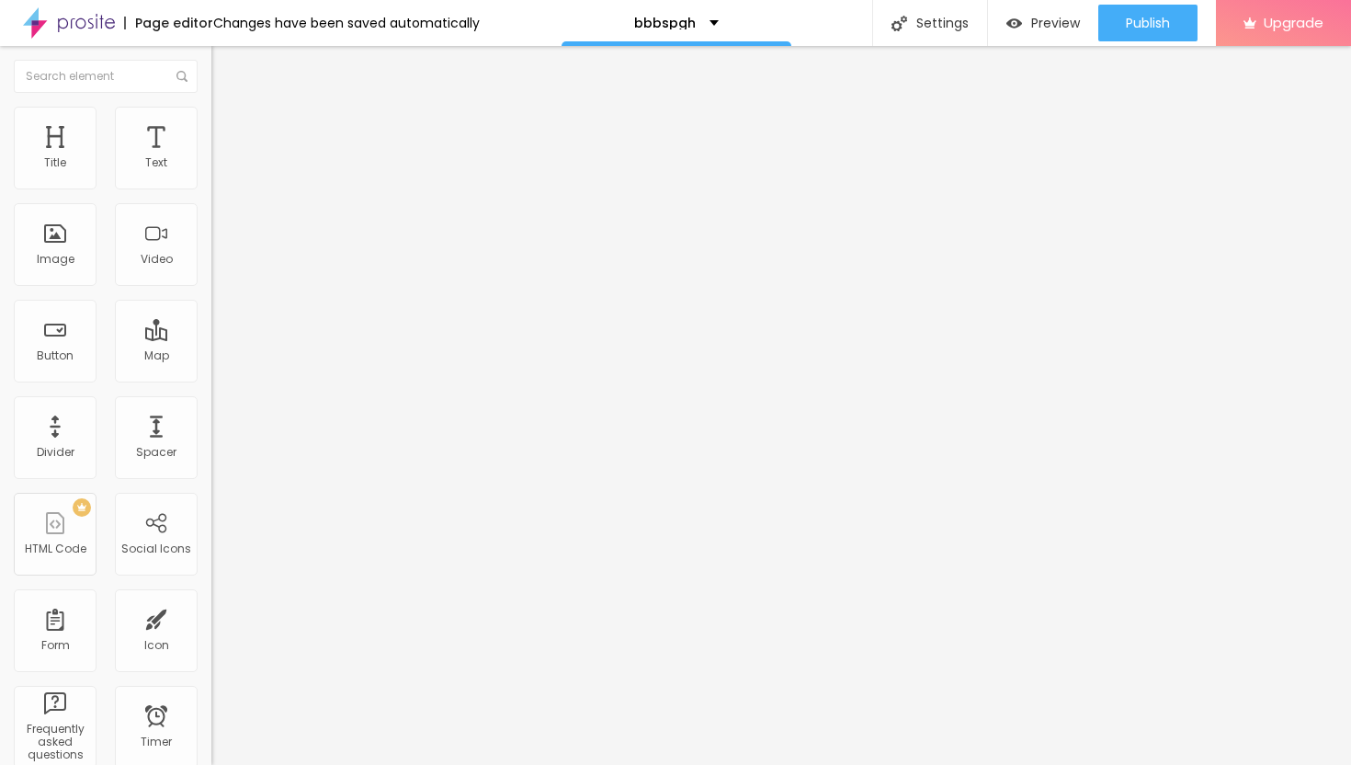
type input "34"
type input "35"
type input "36"
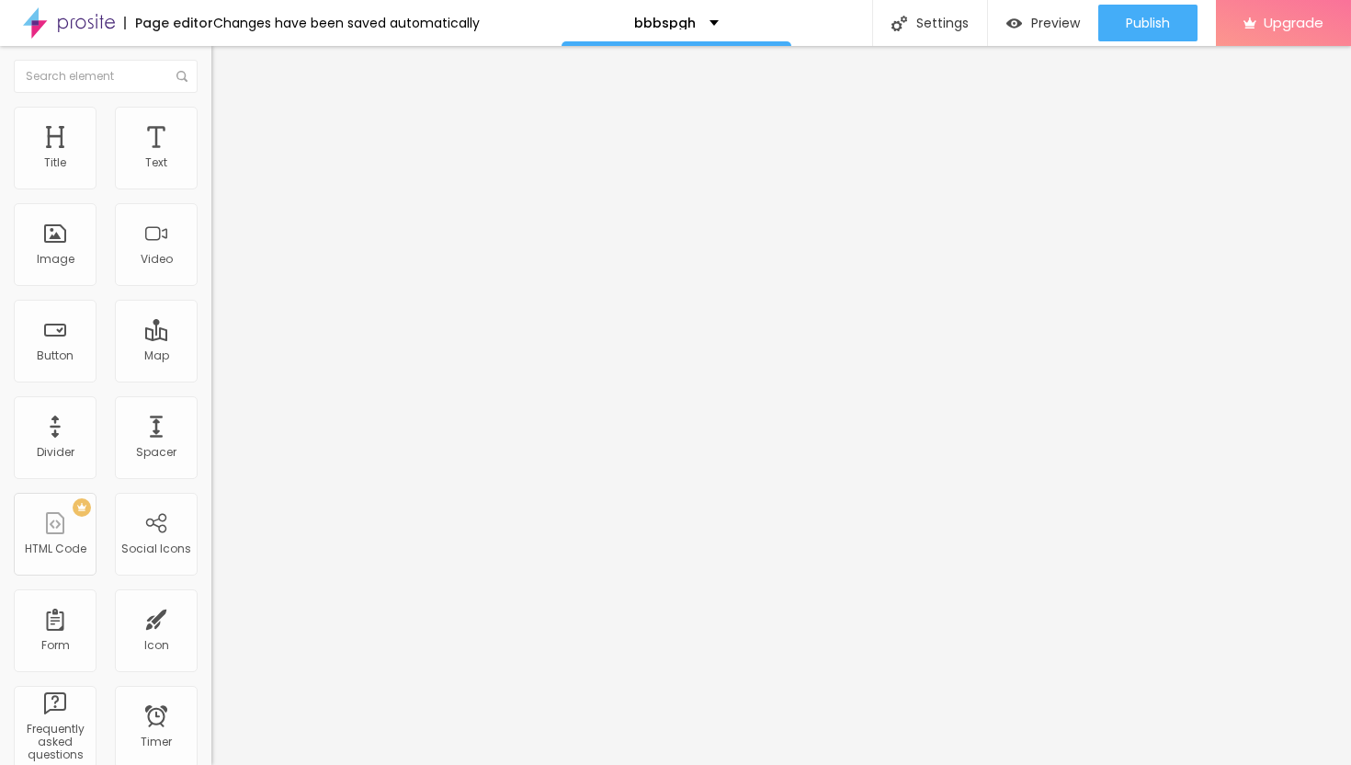
type input "36"
type input "37"
type input "38"
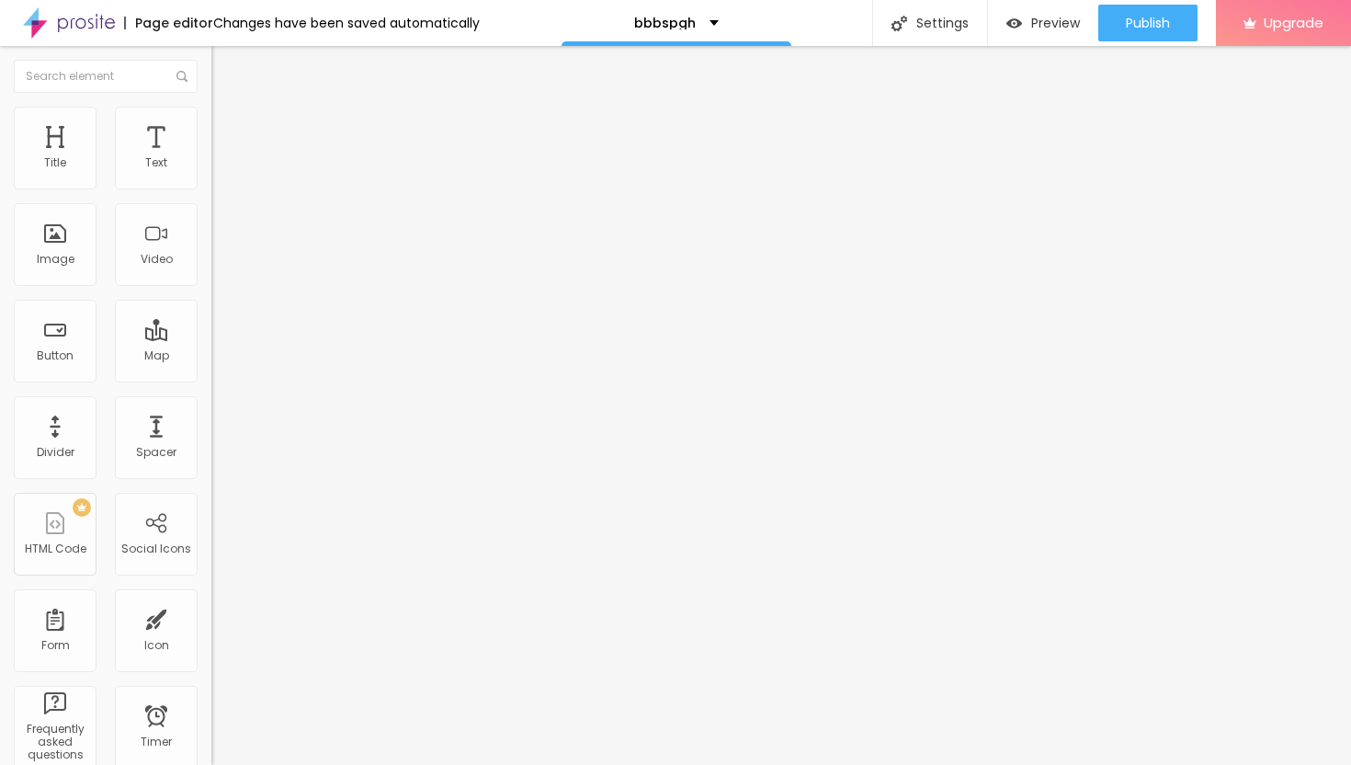
type input "39"
type input "40"
type input "41"
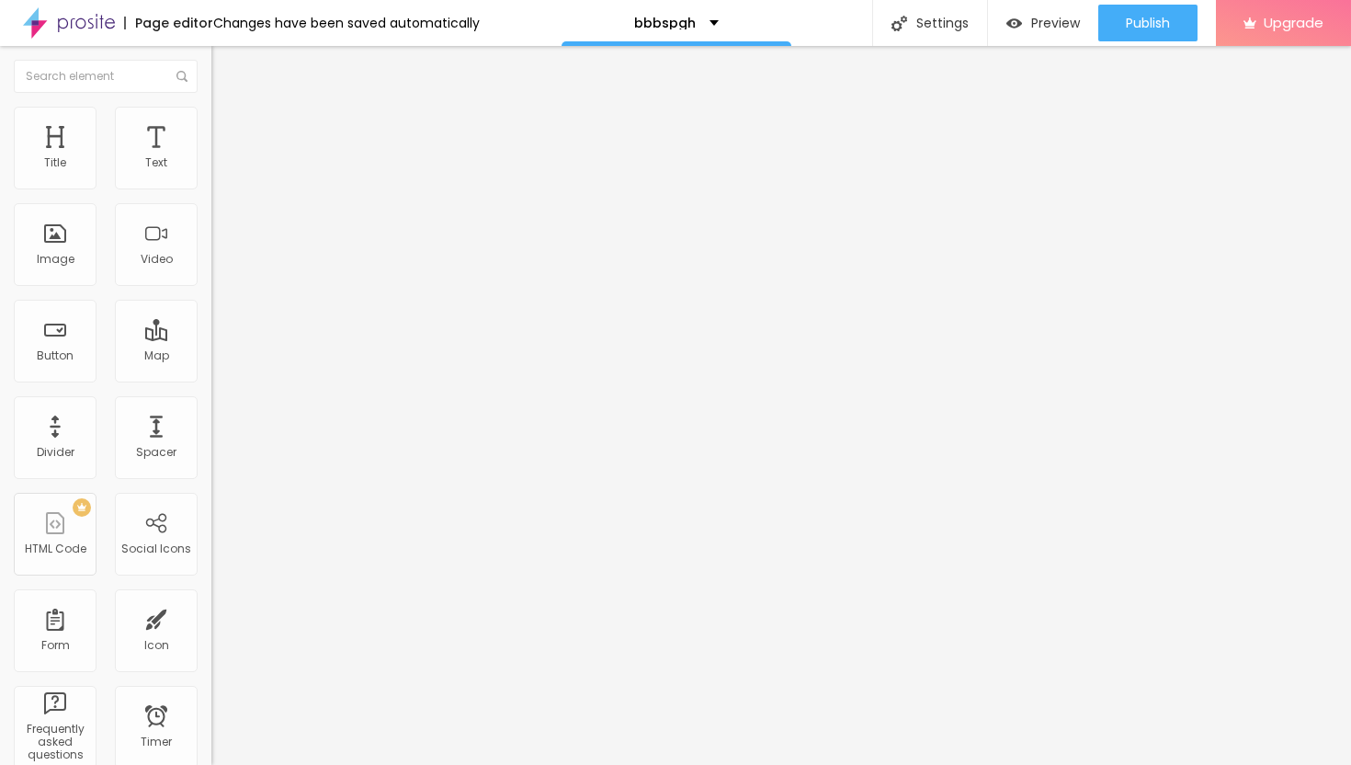
type input "41"
type input "42"
type input "43"
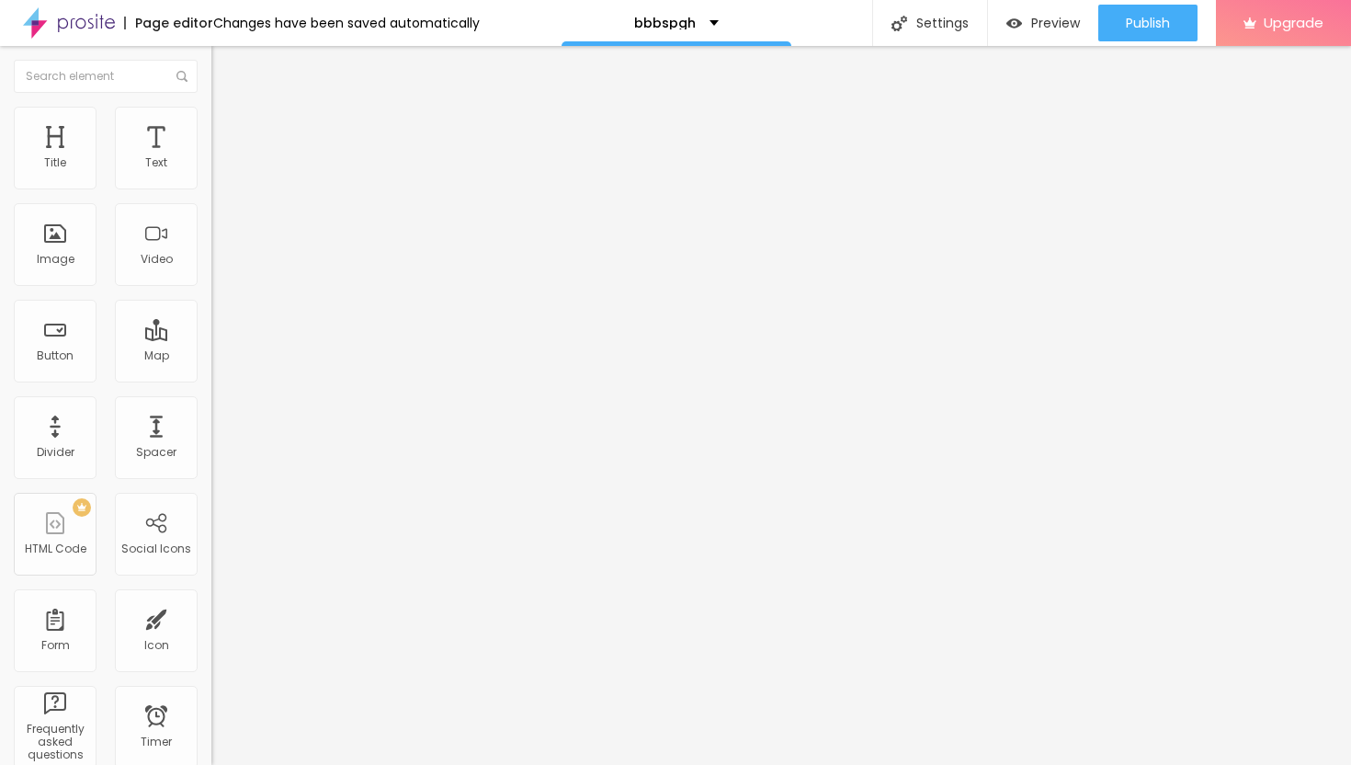
type input "44"
type input "45"
type input "46"
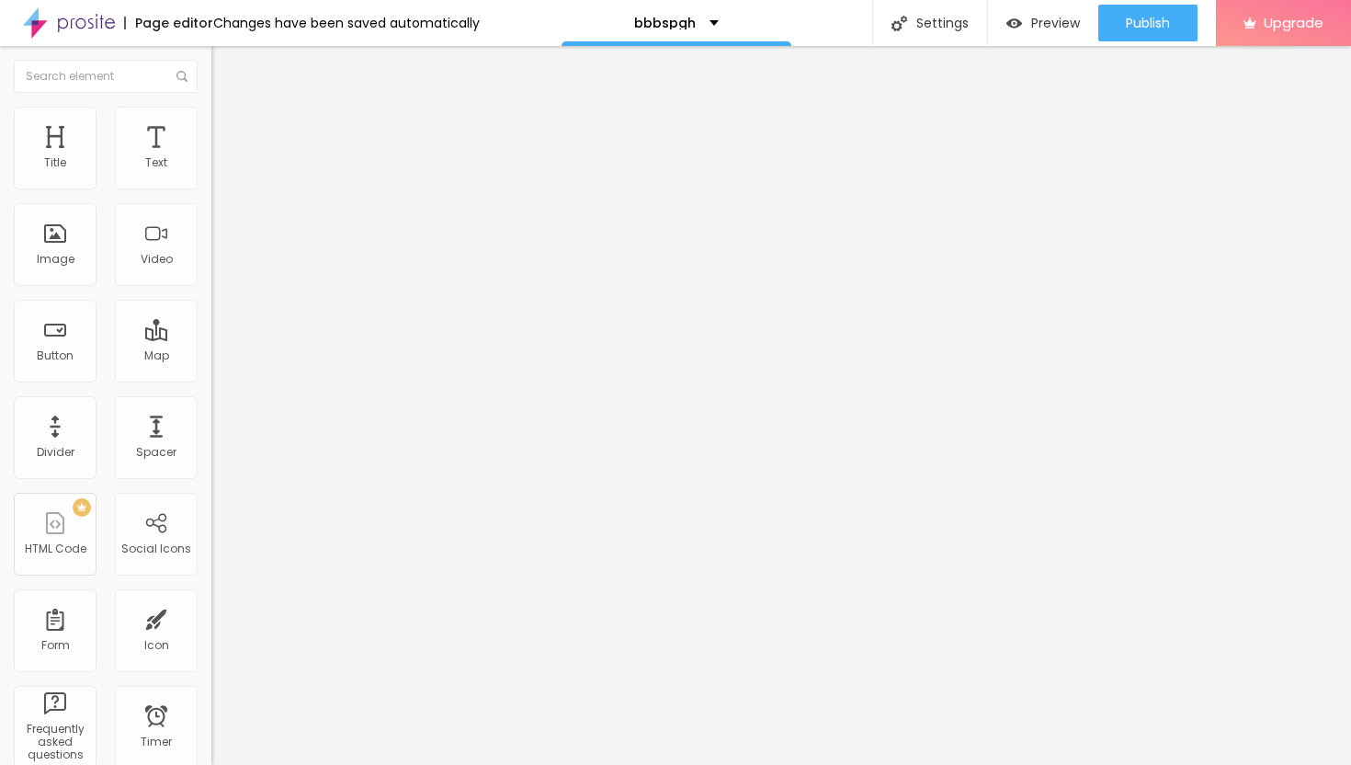
type input "46"
type input "47"
type input "48"
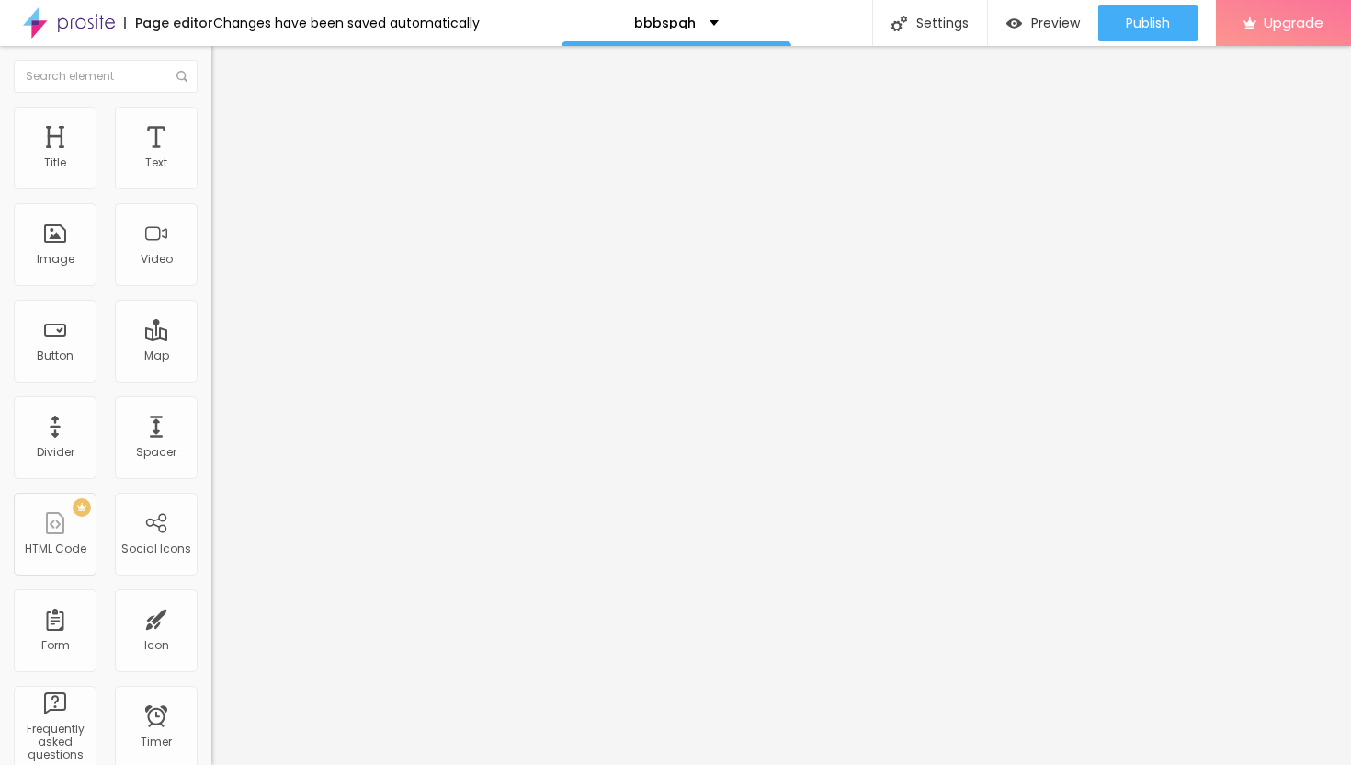
type input "49"
type input "50"
type input "49"
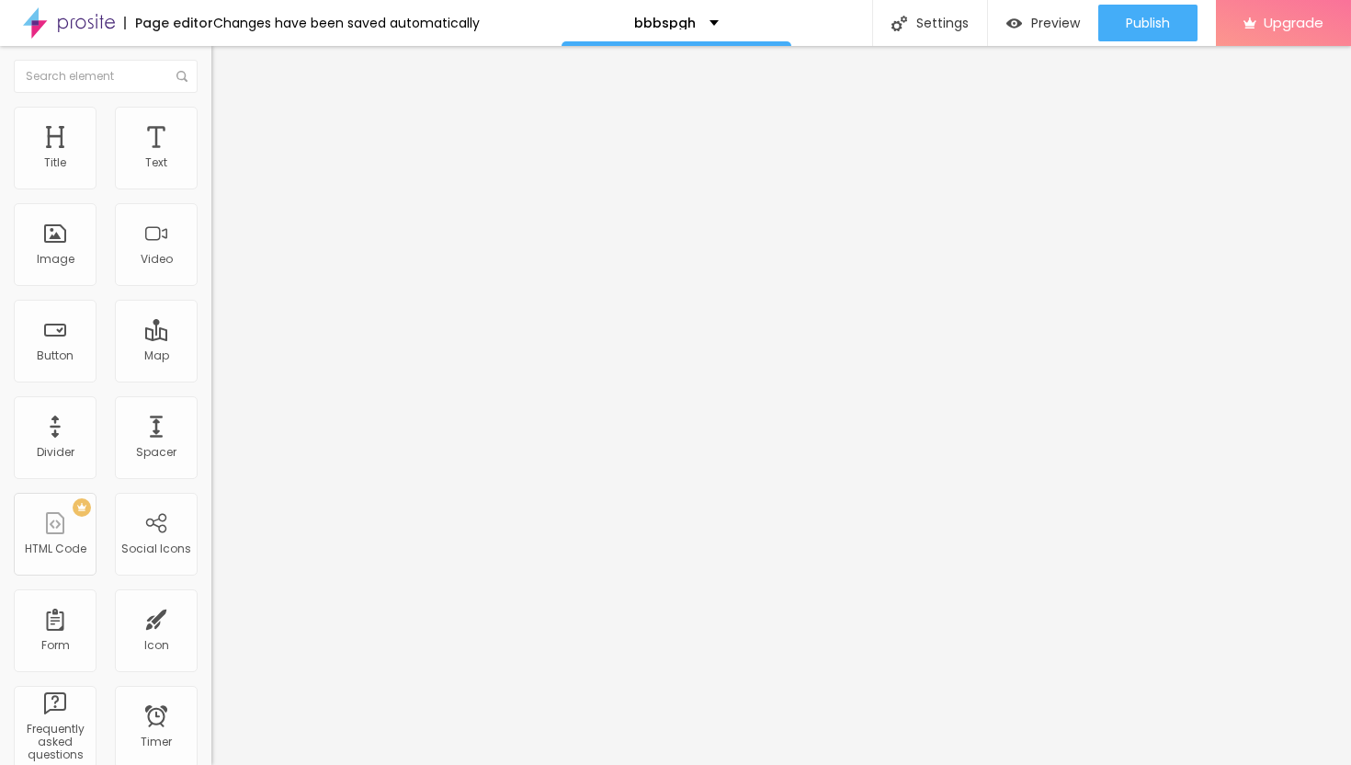
type input "49"
type input "48"
drag, startPoint x: 57, startPoint y: 179, endPoint x: 97, endPoint y: 188, distance: 40.4
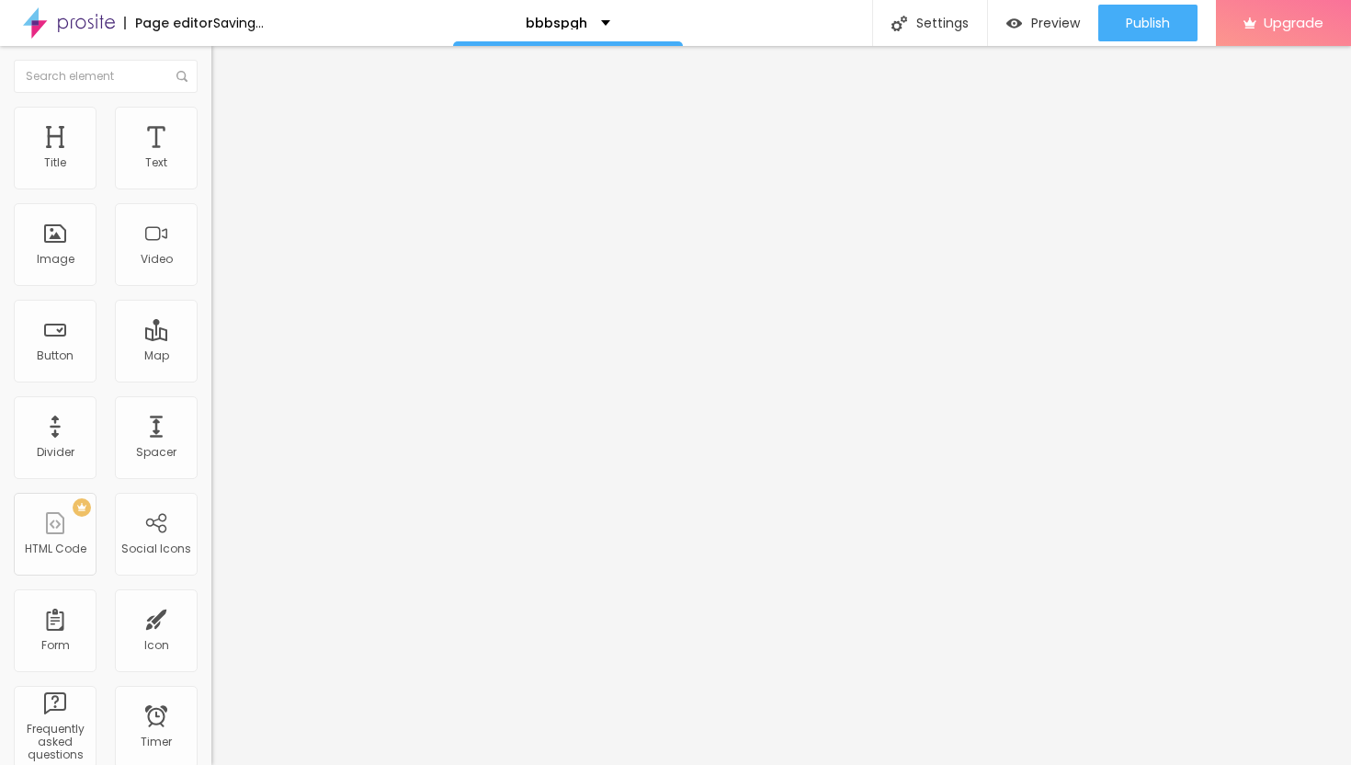
click at [211, 338] on div at bounding box center [316, 346] width 211 height 17
type input "11"
type input "12"
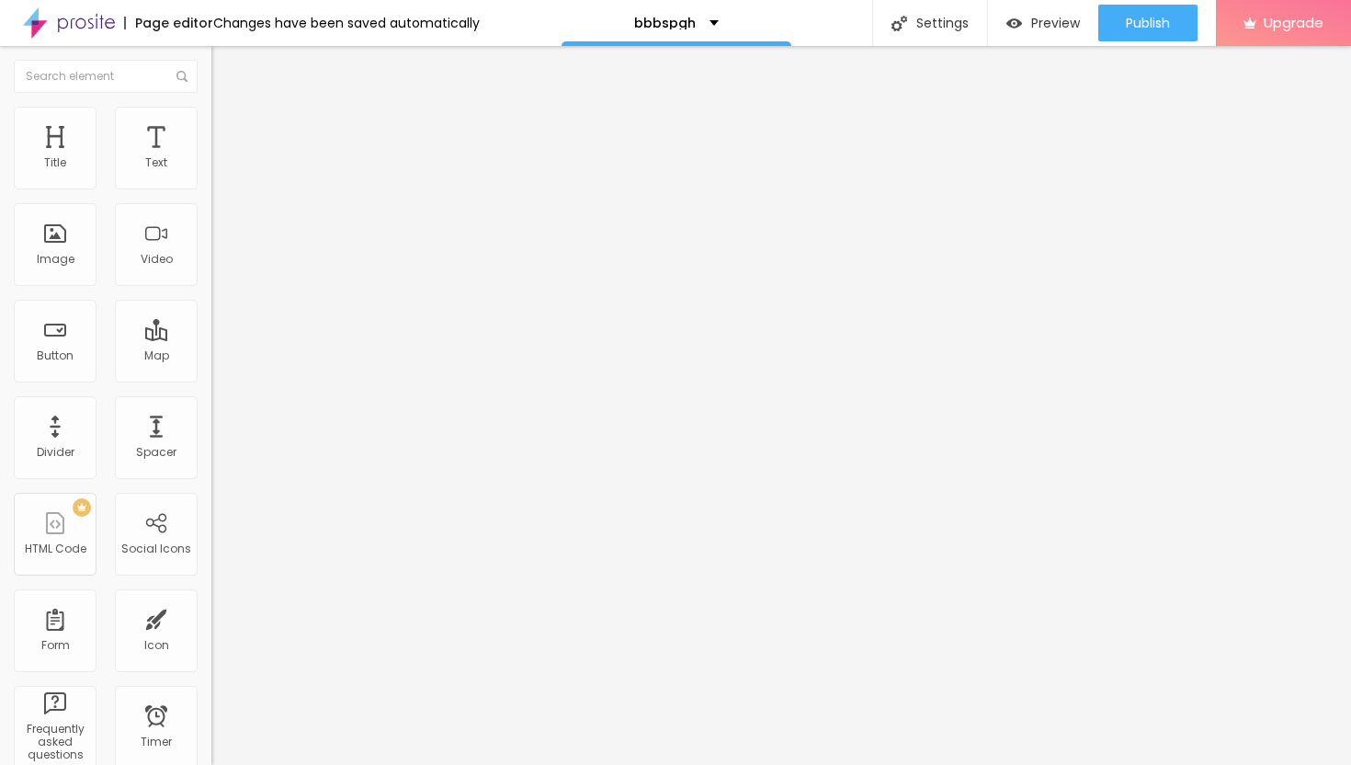
type input "13"
type input "15"
type input "16"
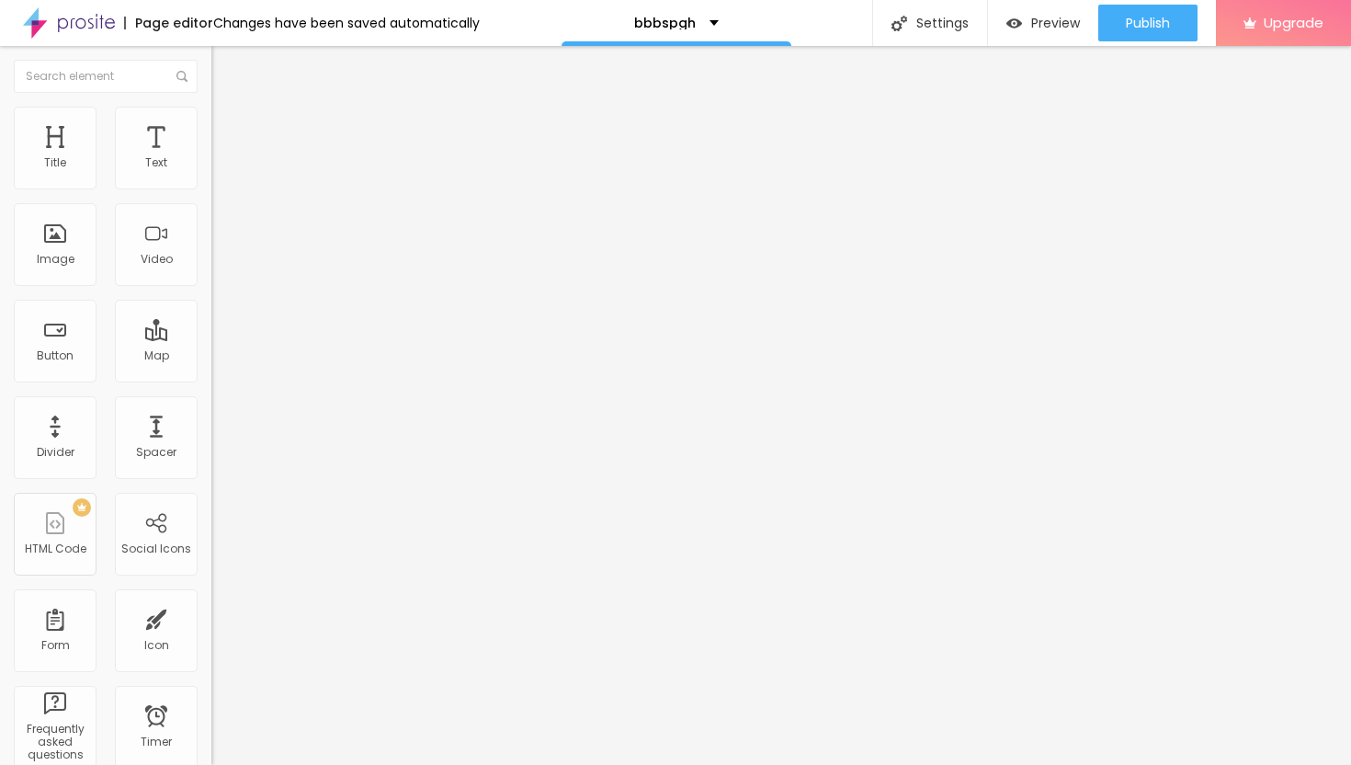
type input "16"
type input "17"
type input "18"
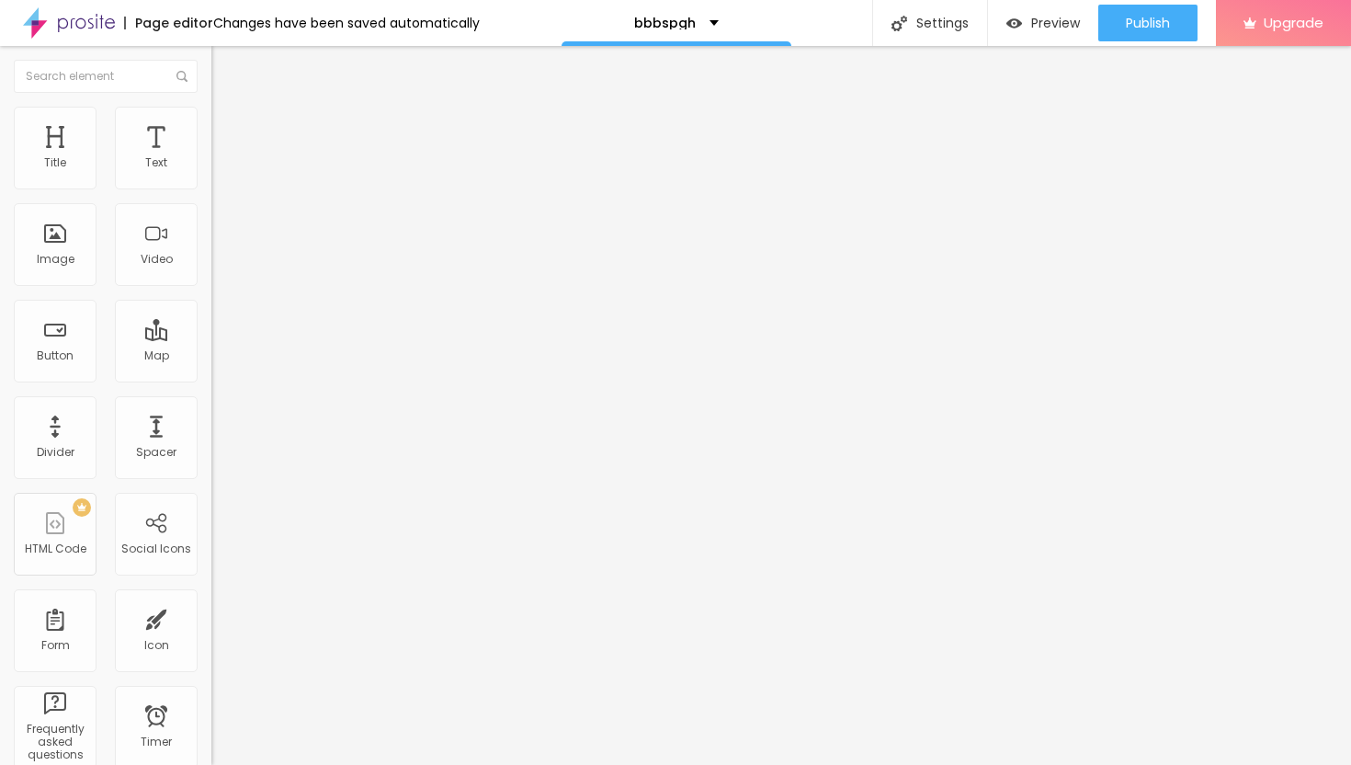
type input "19"
type input "20"
type input "21"
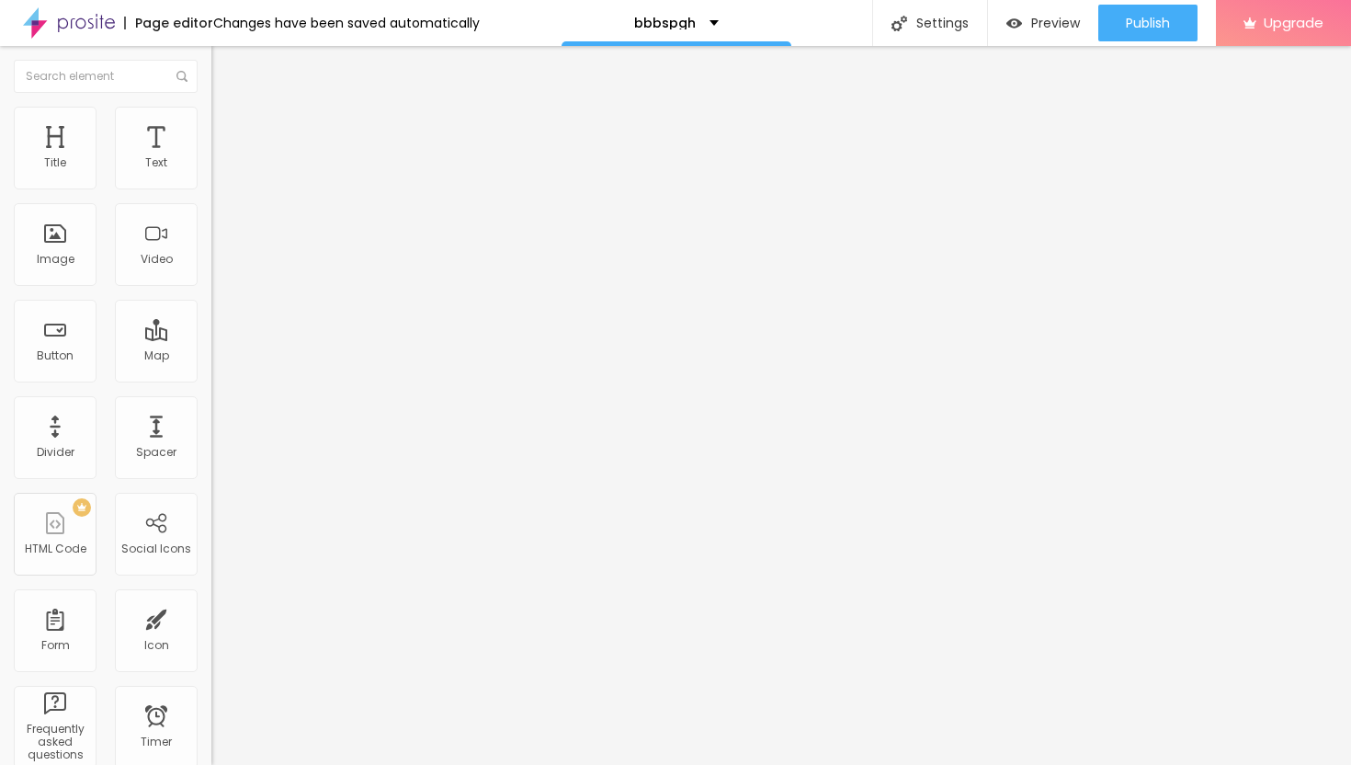
type input "21"
type input "22"
type input "23"
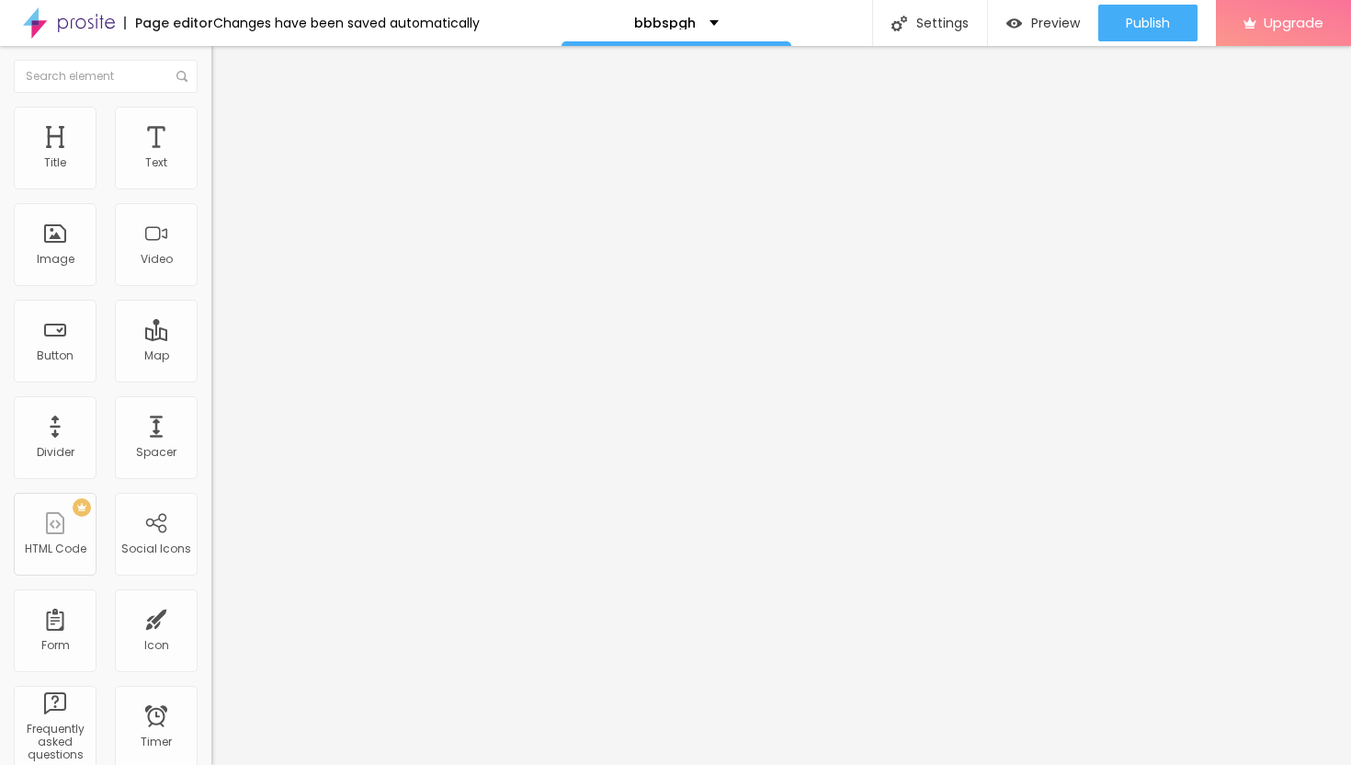
type input "24"
type input "25"
type input "26"
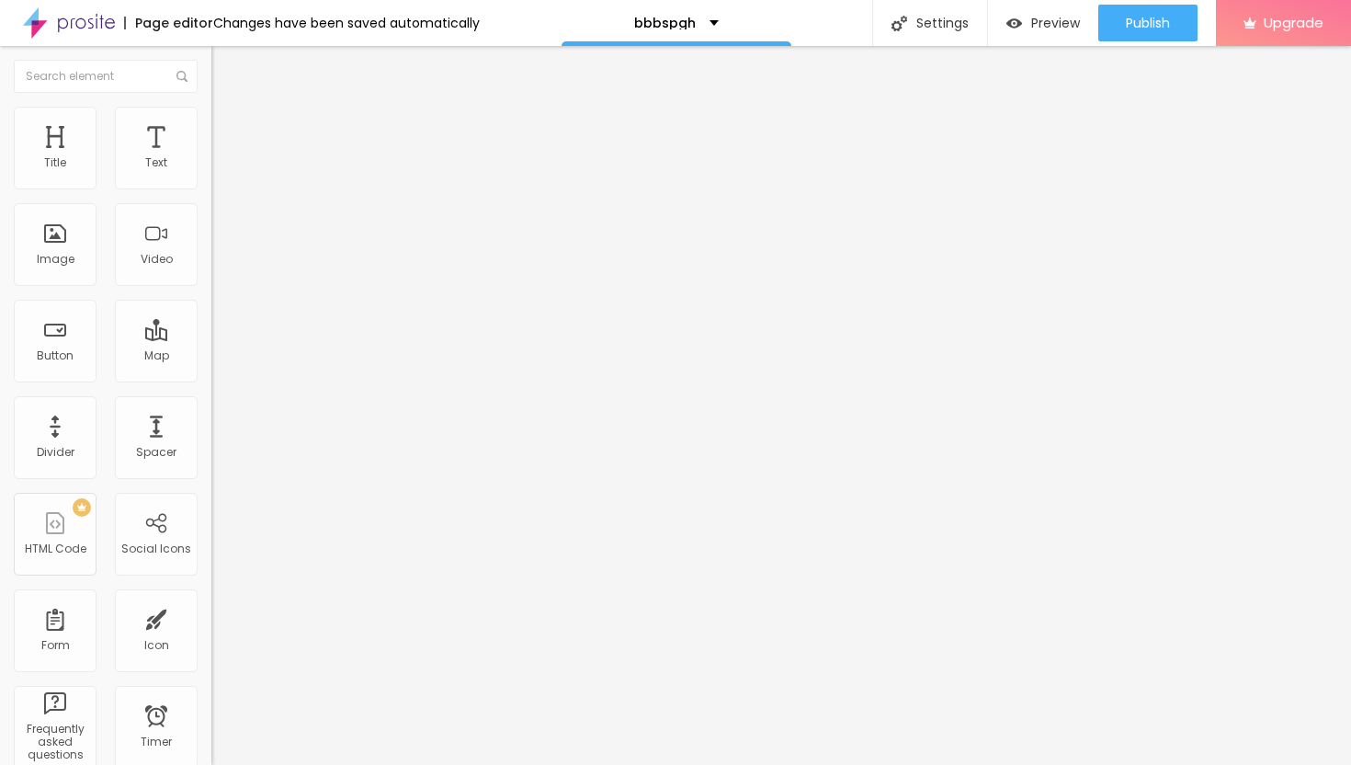
type input "26"
type input "27"
type input "28"
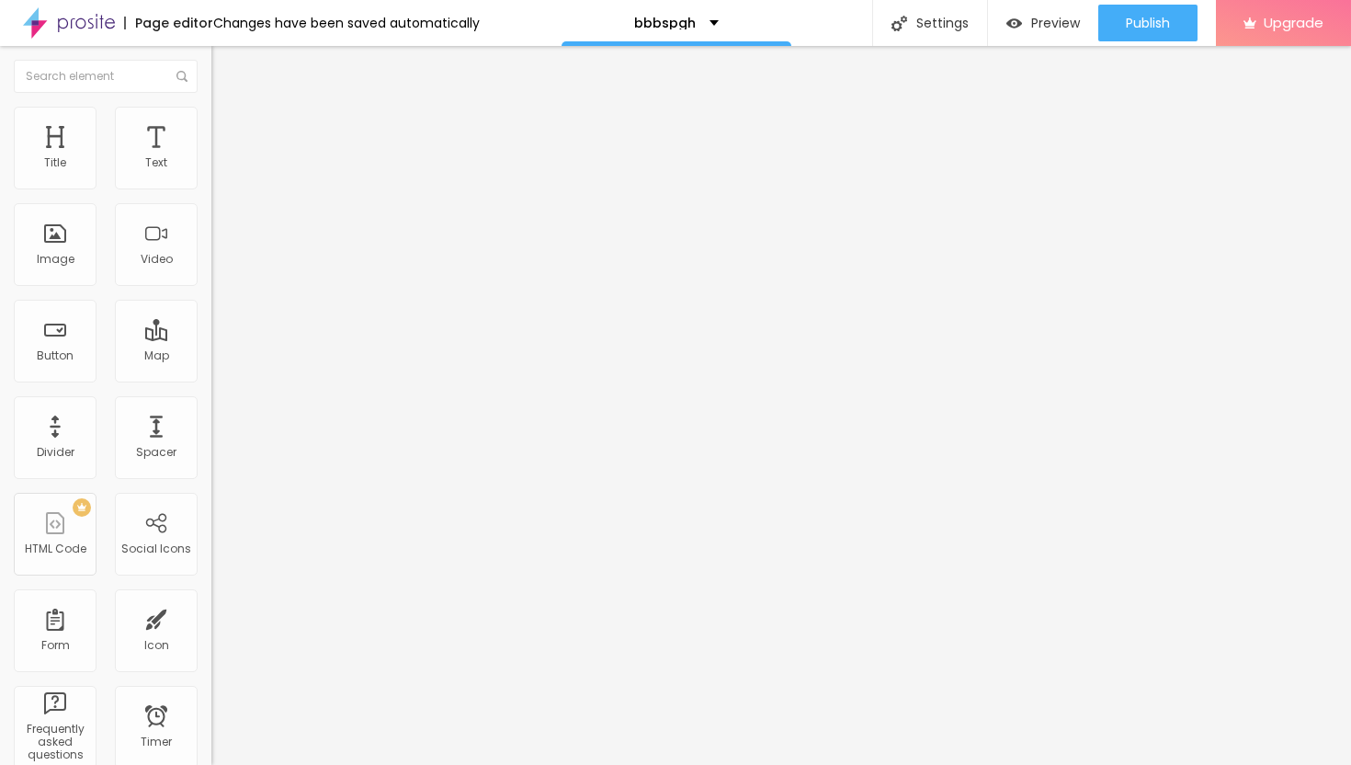
type input "29"
type input "30"
type input "31"
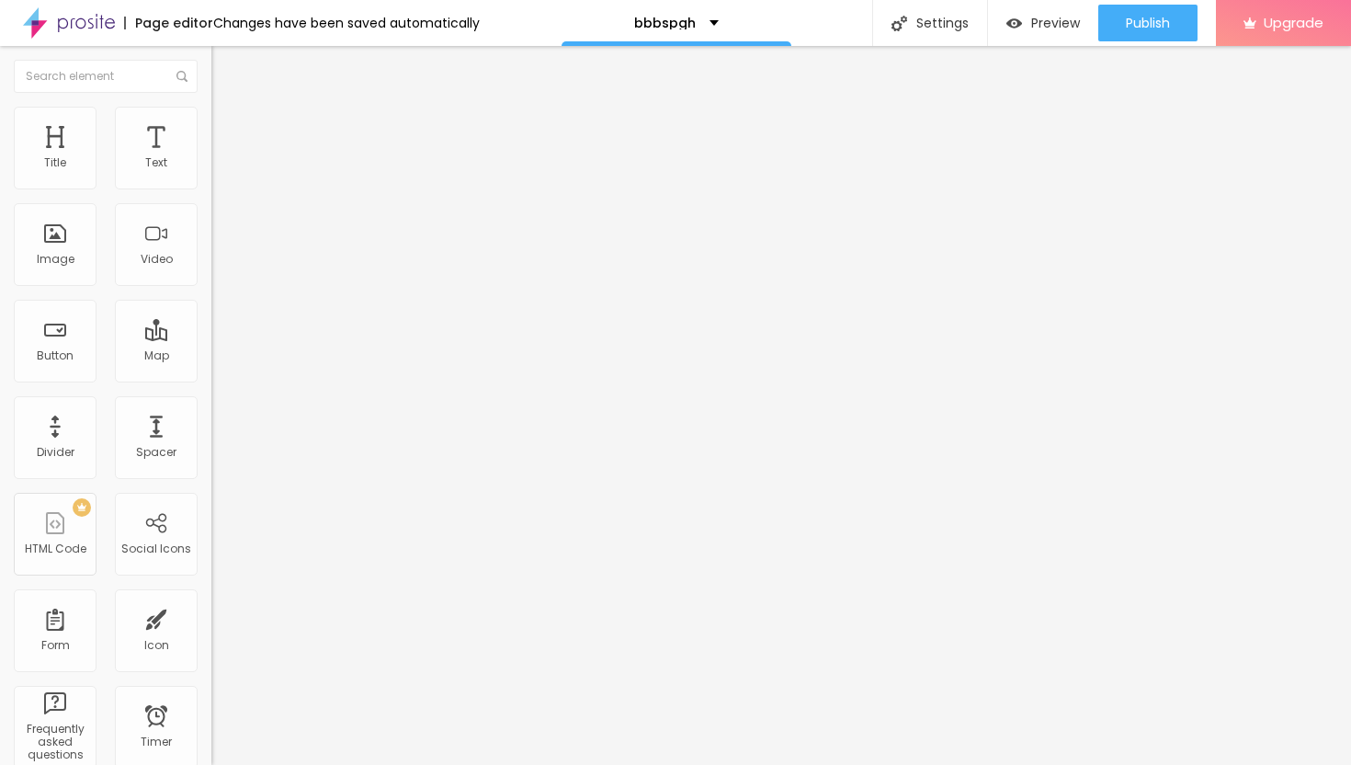
drag, startPoint x: 54, startPoint y: 216, endPoint x: 86, endPoint y: 220, distance: 32.4
click at [211, 598] on input "range" at bounding box center [270, 605] width 119 height 15
drag, startPoint x: 80, startPoint y: 217, endPoint x: 64, endPoint y: 221, distance: 16.1
click at [211, 598] on input "range" at bounding box center [270, 605] width 119 height 15
click at [225, 72] on img "button" at bounding box center [232, 67] width 15 height 15
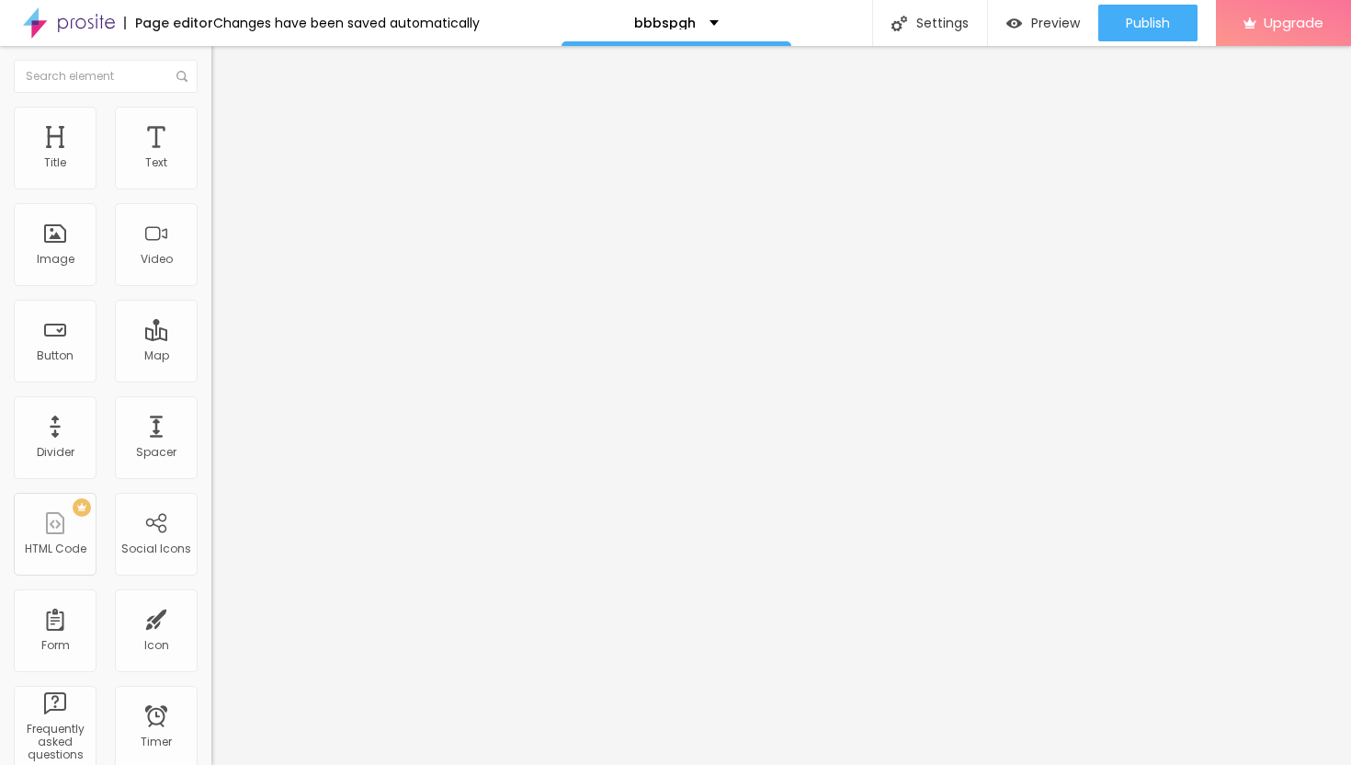
click at [225, 66] on div "Edit Text" at bounding box center [267, 67] width 84 height 15
click at [211, 120] on li "Style" at bounding box center [316, 116] width 211 height 18
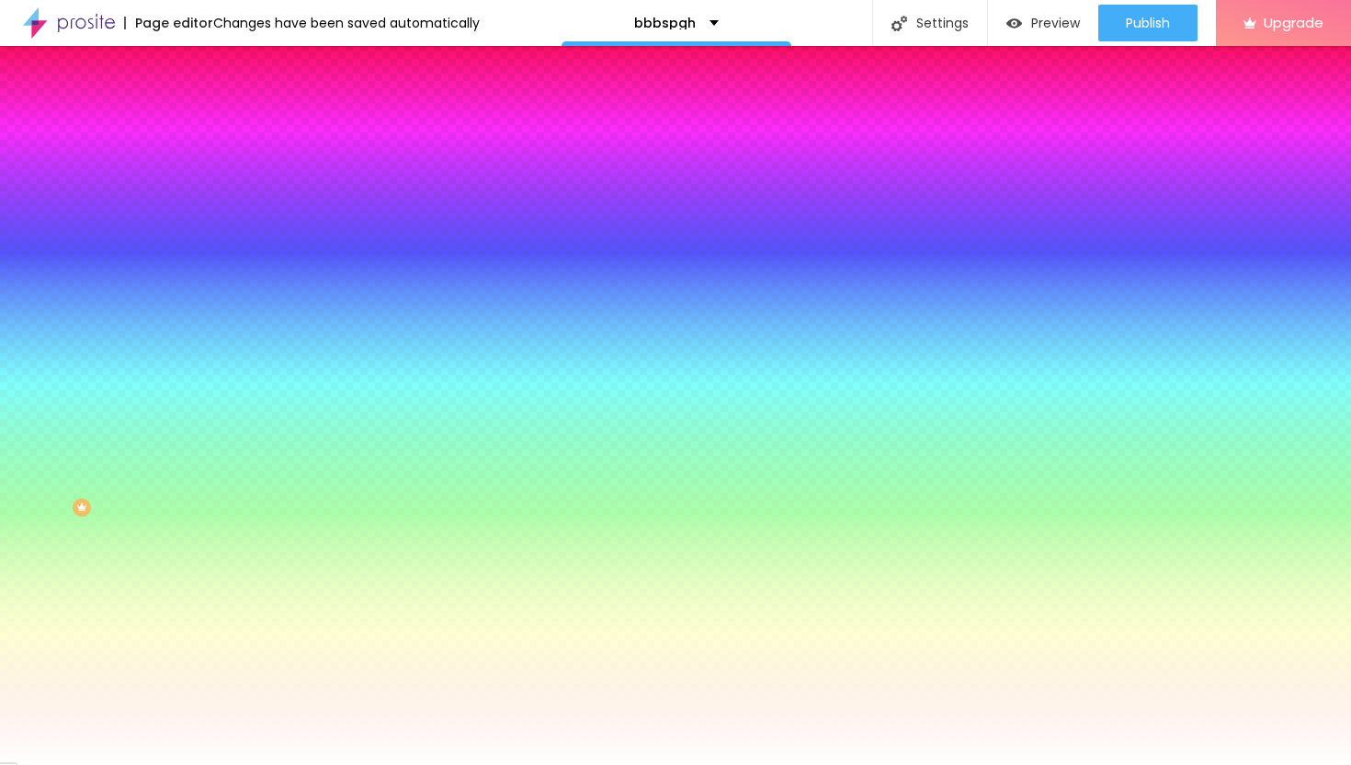
click at [211, 125] on li "Advanced" at bounding box center [316, 134] width 211 height 18
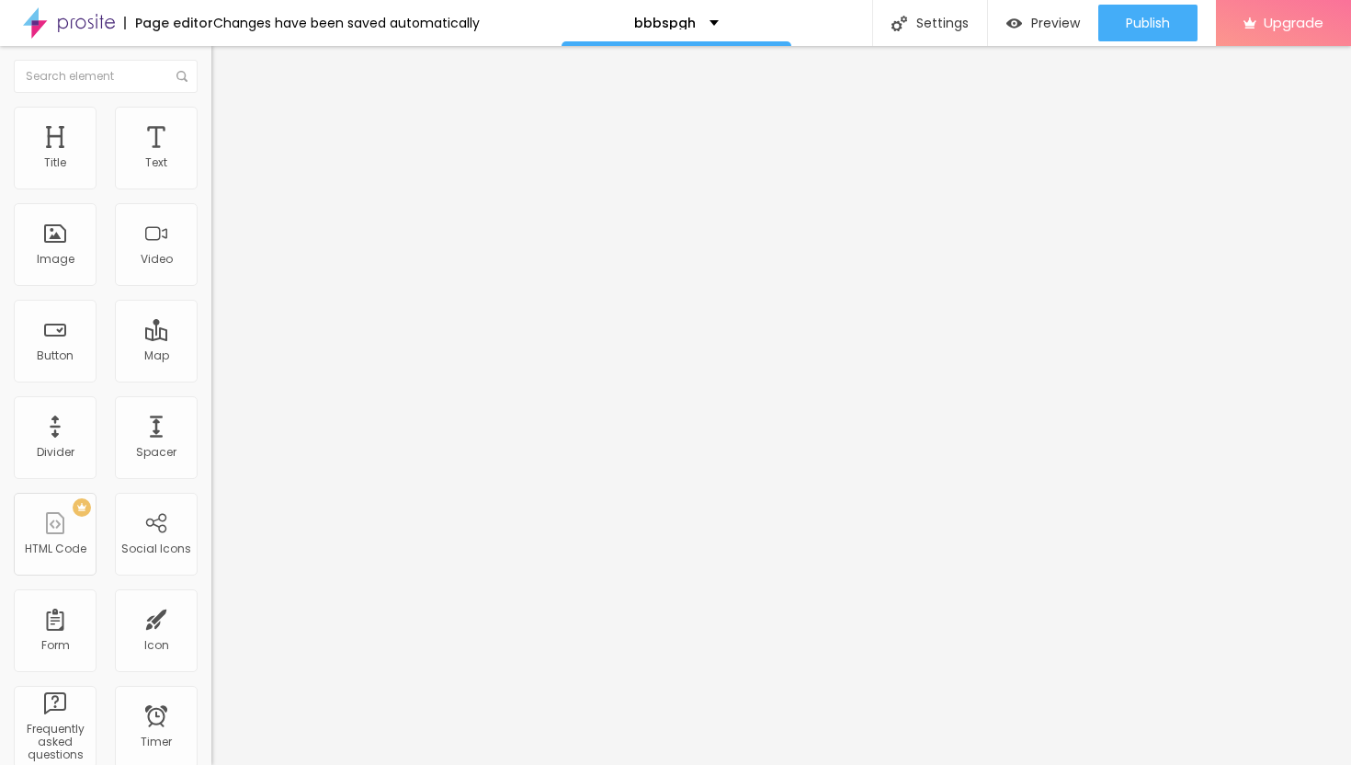
click at [211, 357] on input "range" at bounding box center [270, 364] width 119 height 15
click at [228, 127] on span "Advanced" at bounding box center [258, 119] width 60 height 16
click at [211, 338] on input "range" at bounding box center [270, 345] width 119 height 15
drag, startPoint x: 63, startPoint y: 215, endPoint x: 72, endPoint y: 227, distance: 15.1
click at [211, 598] on input "range" at bounding box center [270, 605] width 119 height 15
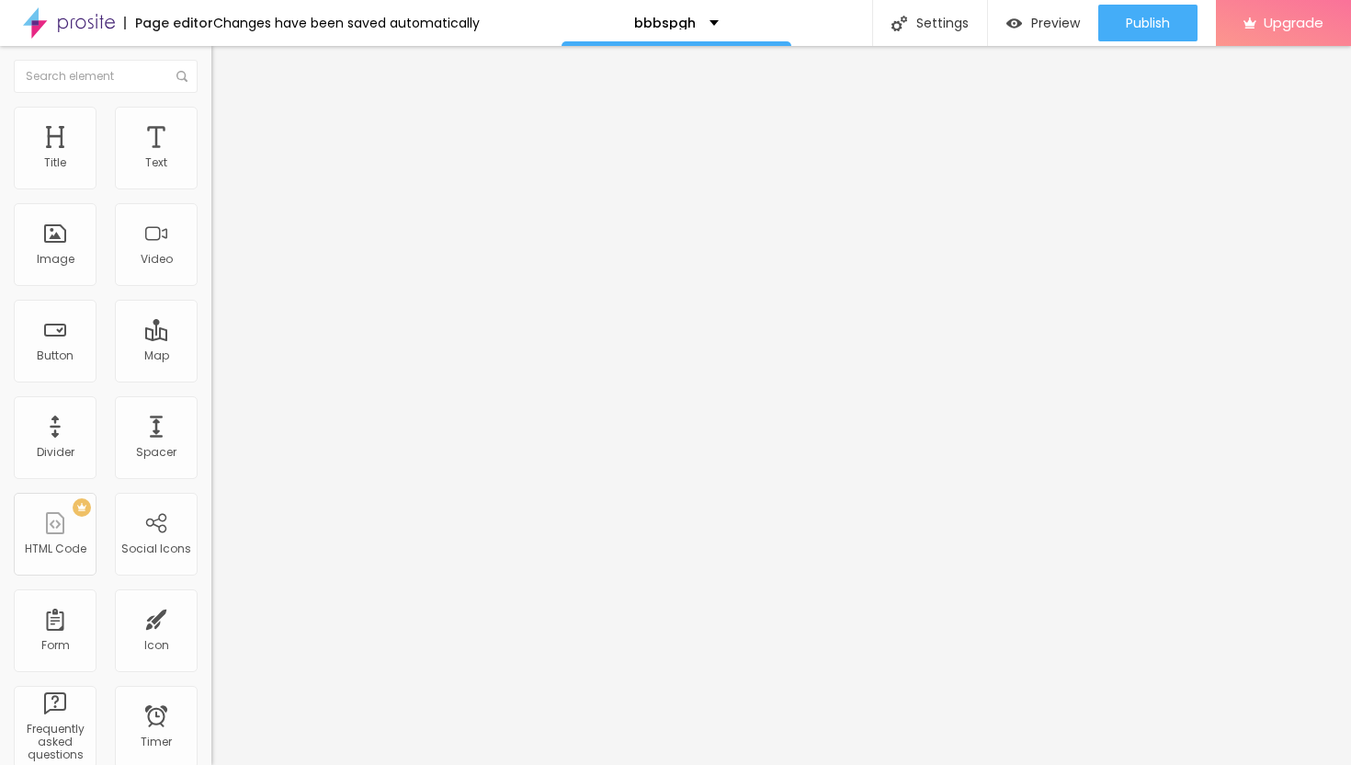
click at [211, 338] on input "range" at bounding box center [270, 345] width 119 height 15
click at [1131, 28] on span "Publish" at bounding box center [1148, 23] width 44 height 15
click at [1051, 29] on span "Preview" at bounding box center [1055, 23] width 49 height 15
